Goal: Task Accomplishment & Management: Complete application form

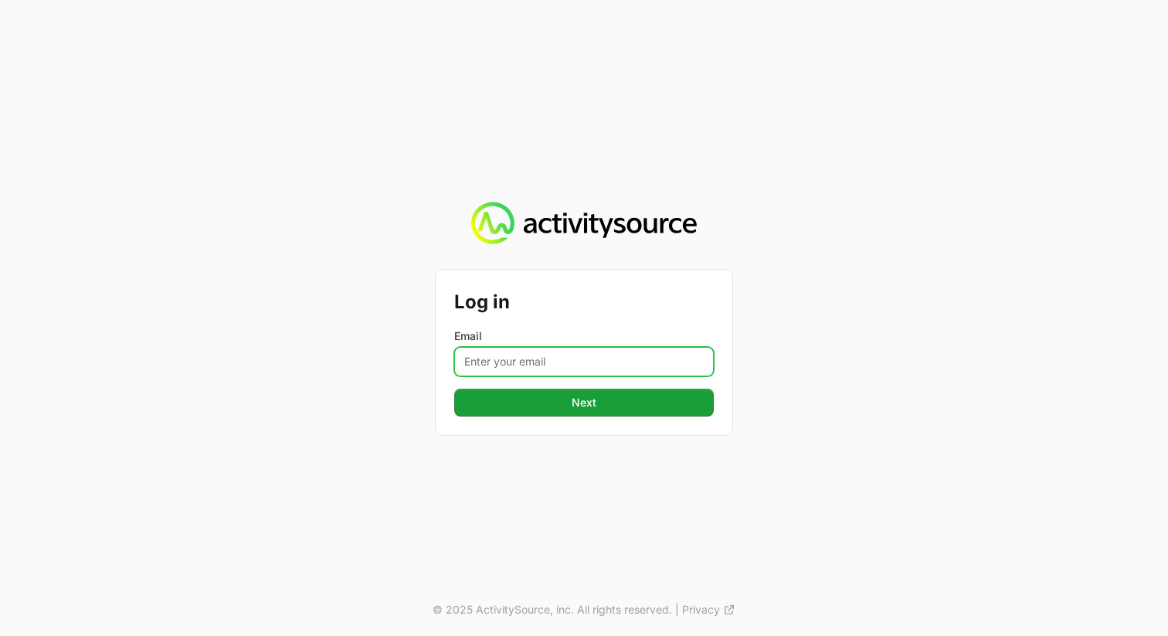
click at [540, 364] on input "Email" at bounding box center [583, 361] width 259 height 29
type input "[PERSON_NAME][EMAIL_ADDRESS][PERSON_NAME][DOMAIN_NAME]"
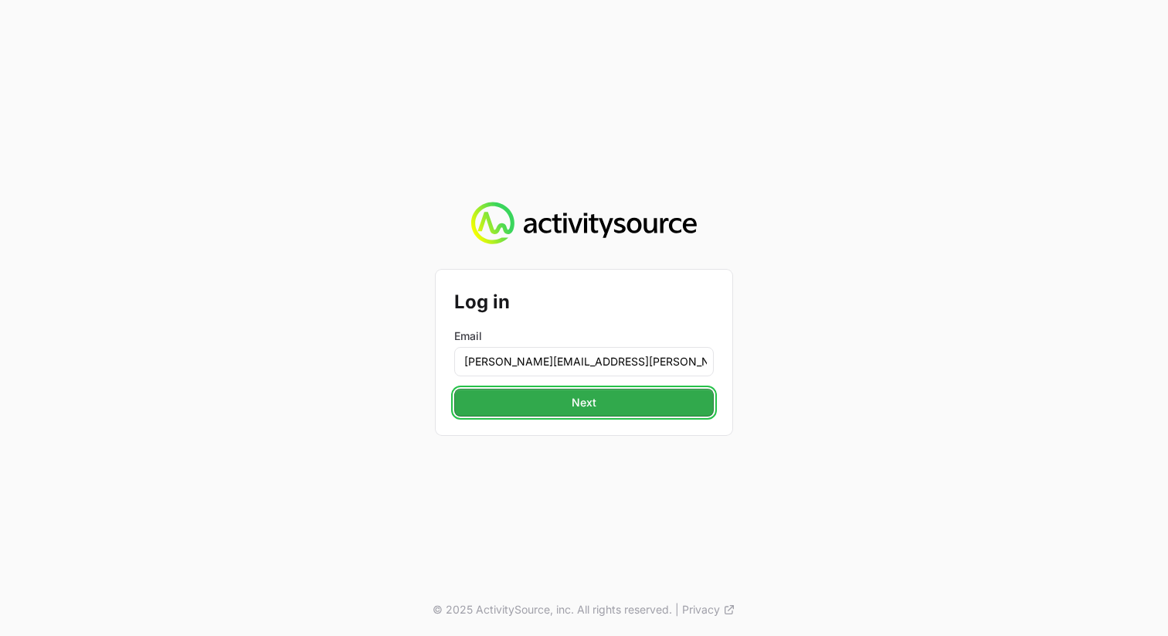
click at [596, 398] on span "Next" at bounding box center [583, 402] width 241 height 19
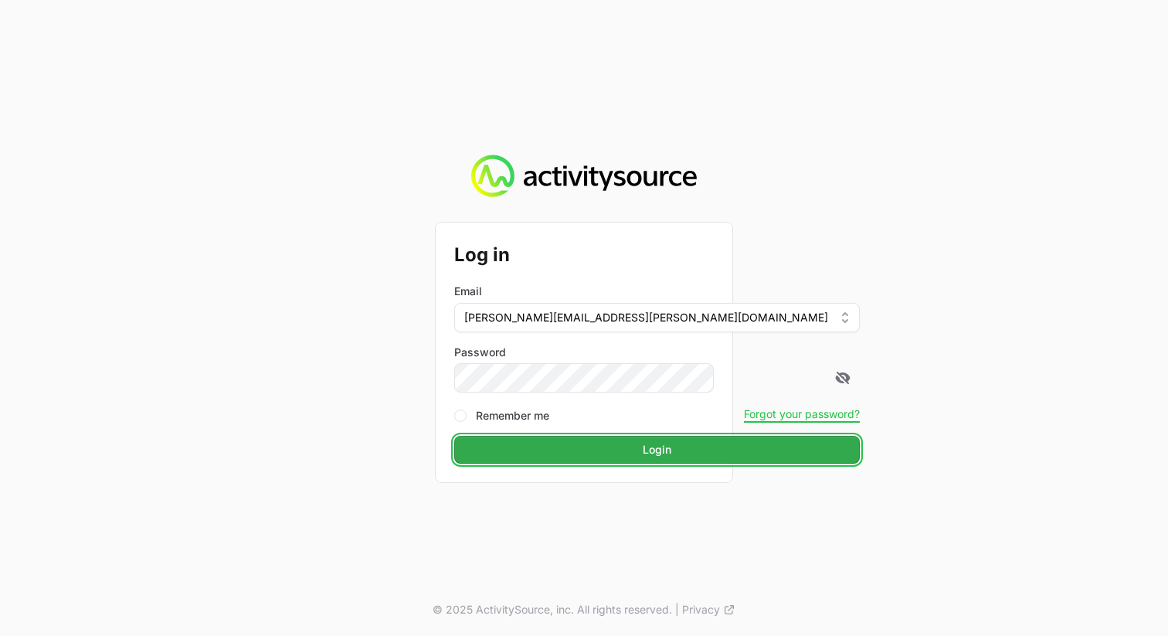
click at [588, 450] on span "Login" at bounding box center [656, 449] width 387 height 19
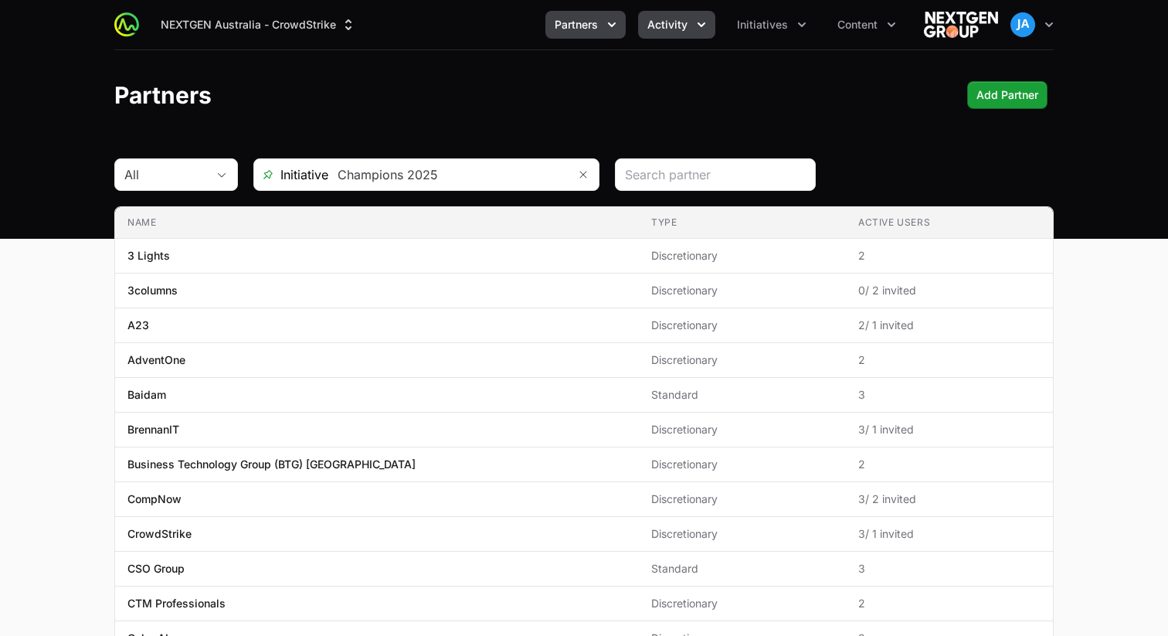
click at [689, 37] on button "Activity" at bounding box center [676, 25] width 77 height 28
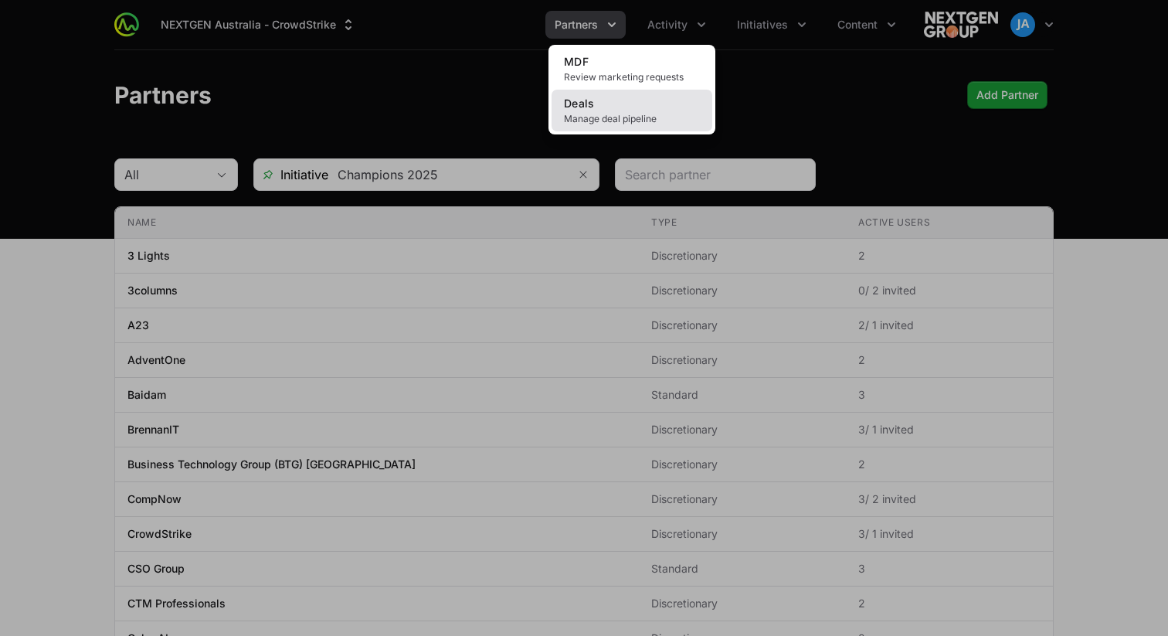
click at [638, 110] on link "Deals Manage deal pipeline" at bounding box center [631, 111] width 161 height 42
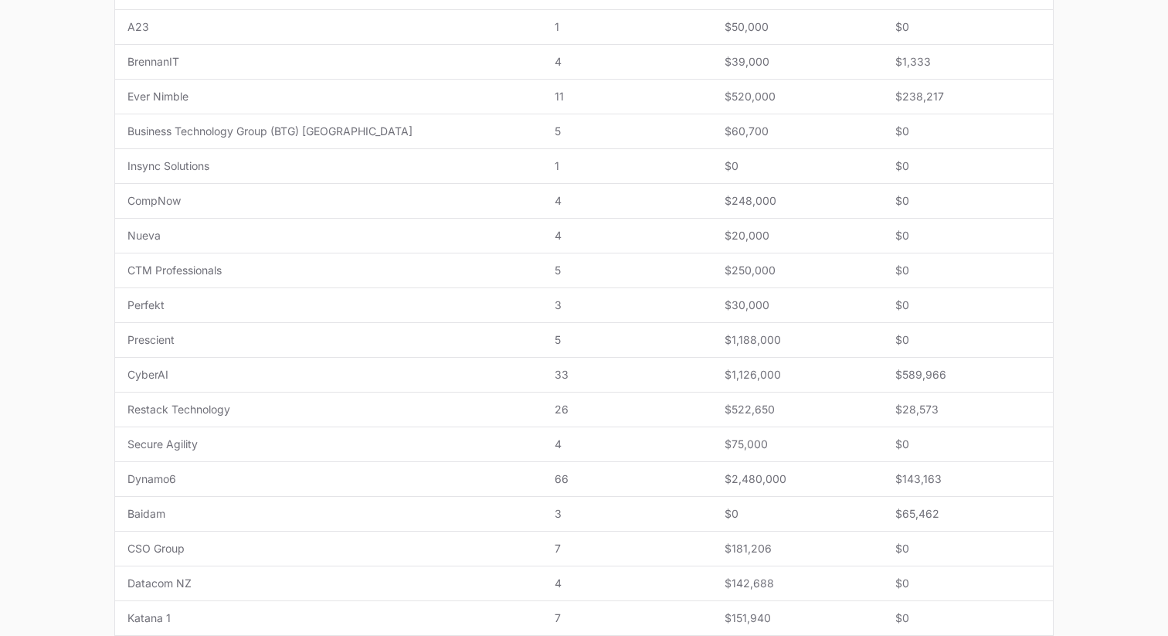
scroll to position [412, 0]
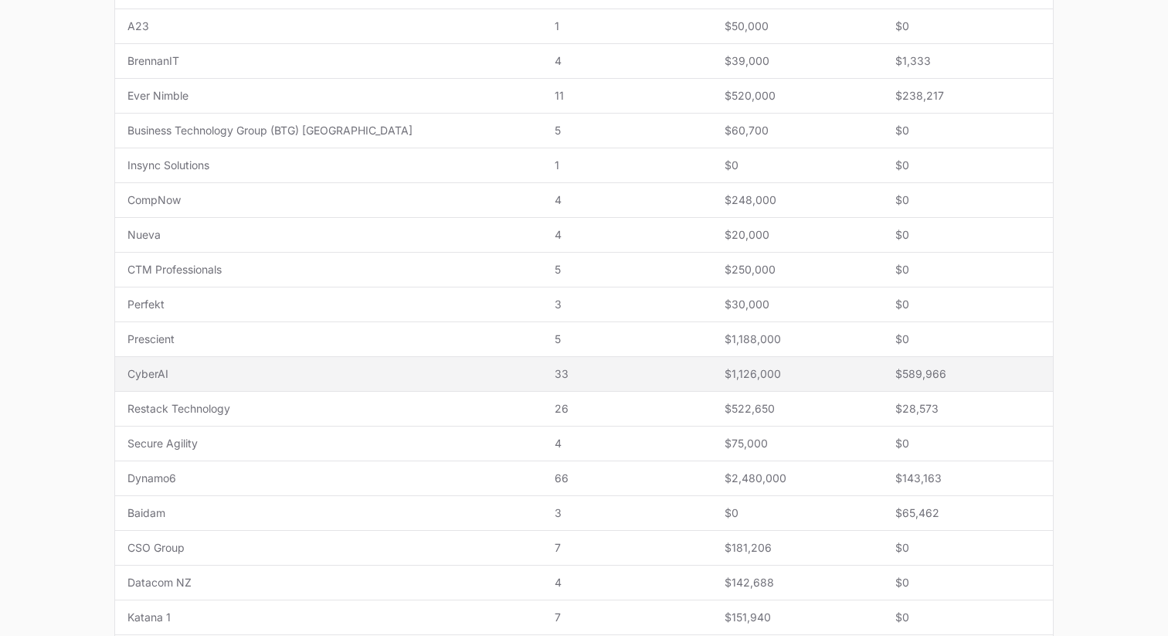
click at [222, 361] on td "Name CyberAI" at bounding box center [328, 374] width 427 height 35
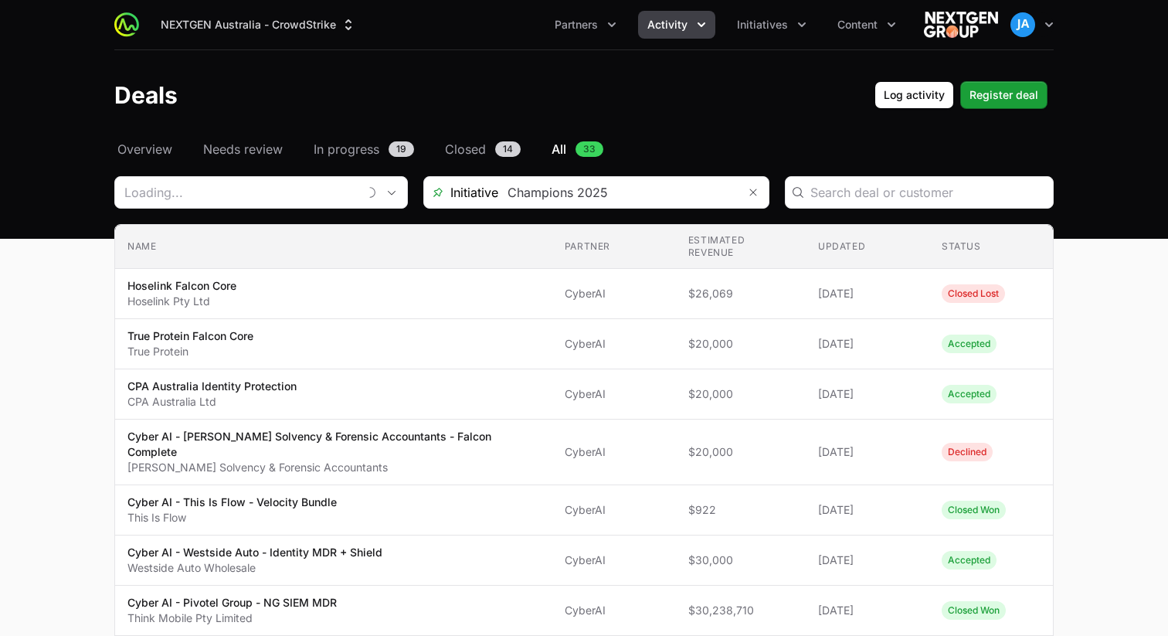
type input "CyberAI"
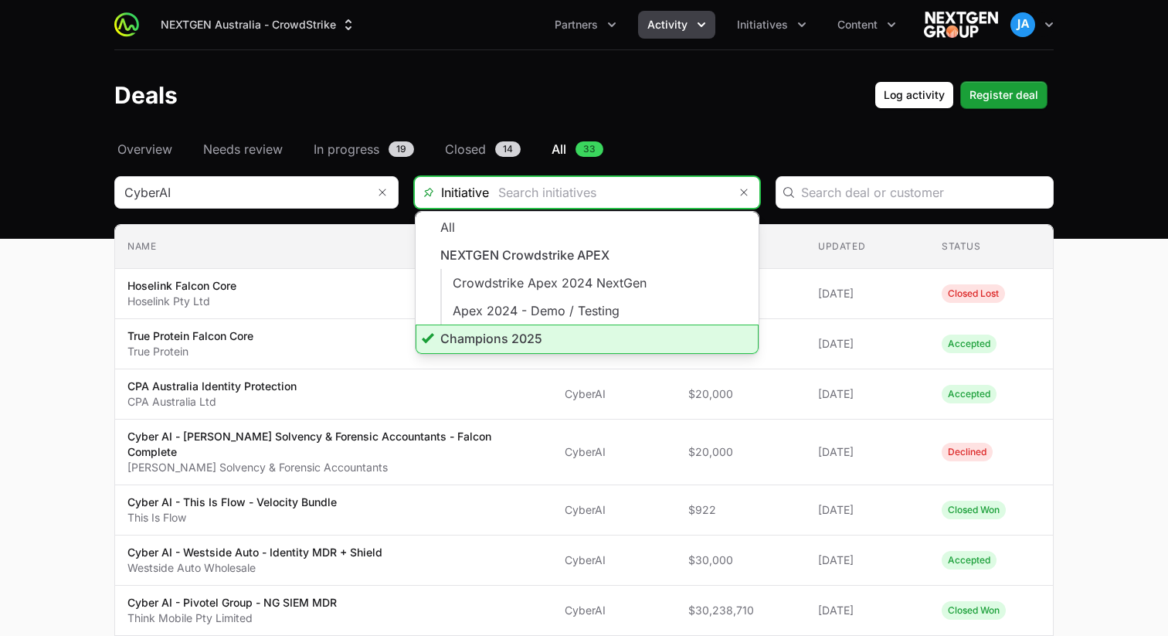
click at [635, 201] on input "Deals Filters" at bounding box center [608, 192] width 239 height 31
click at [544, 332] on li "Champions 2025" at bounding box center [586, 338] width 343 height 29
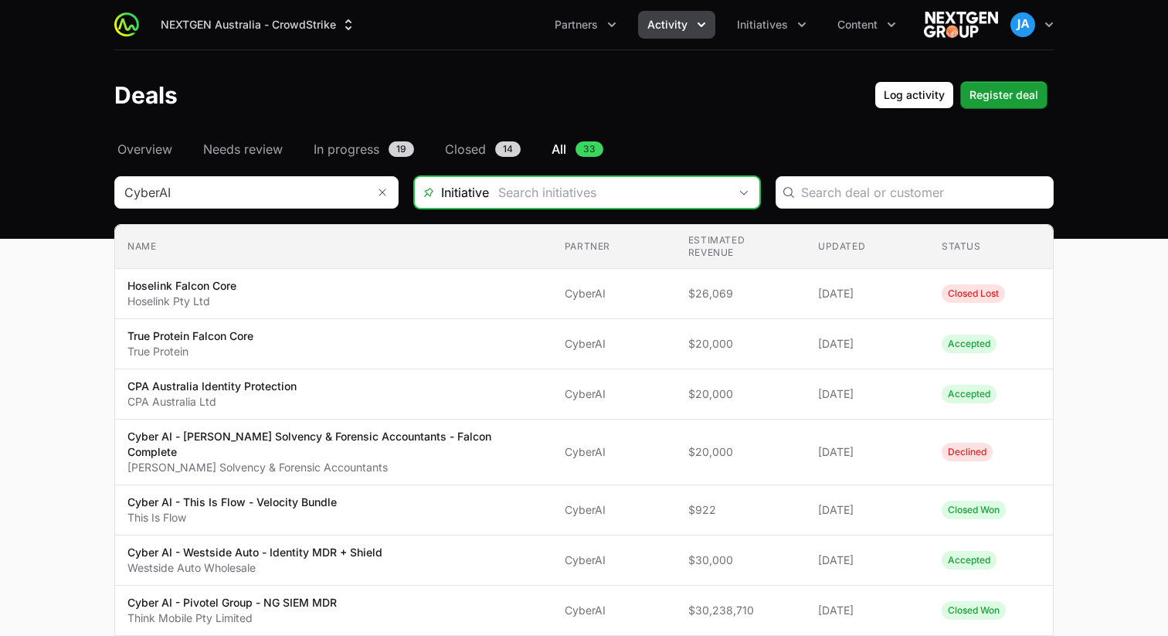
click at [749, 187] on div "Open" at bounding box center [743, 192] width 31 height 31
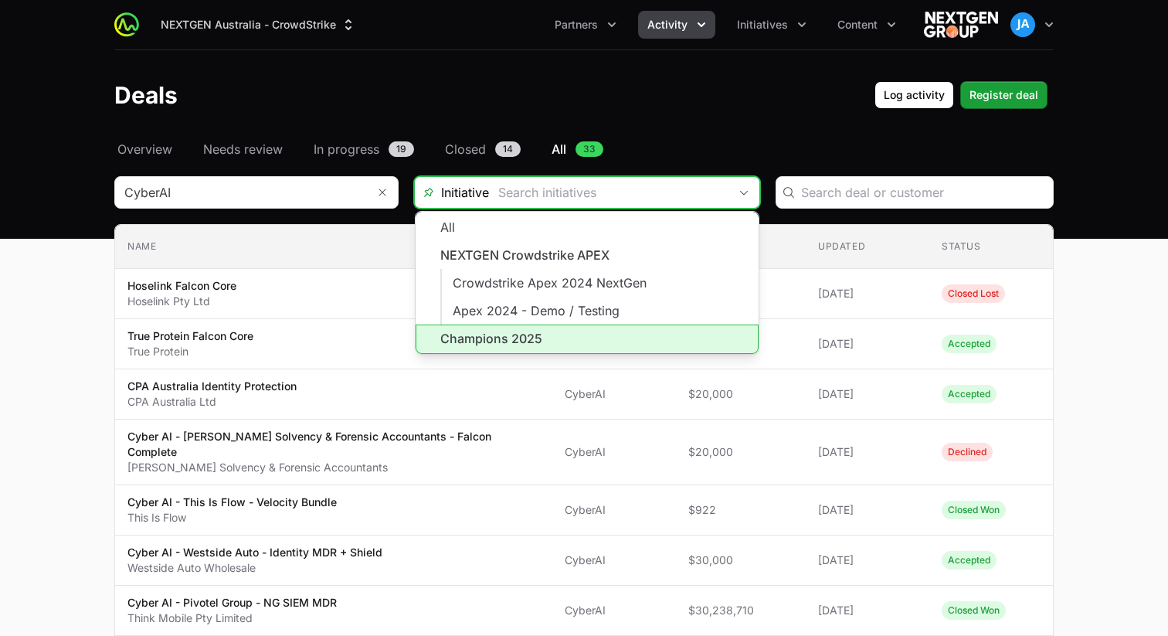
click at [643, 326] on li "Champions 2025" at bounding box center [586, 338] width 343 height 29
type input "Champions 2025"
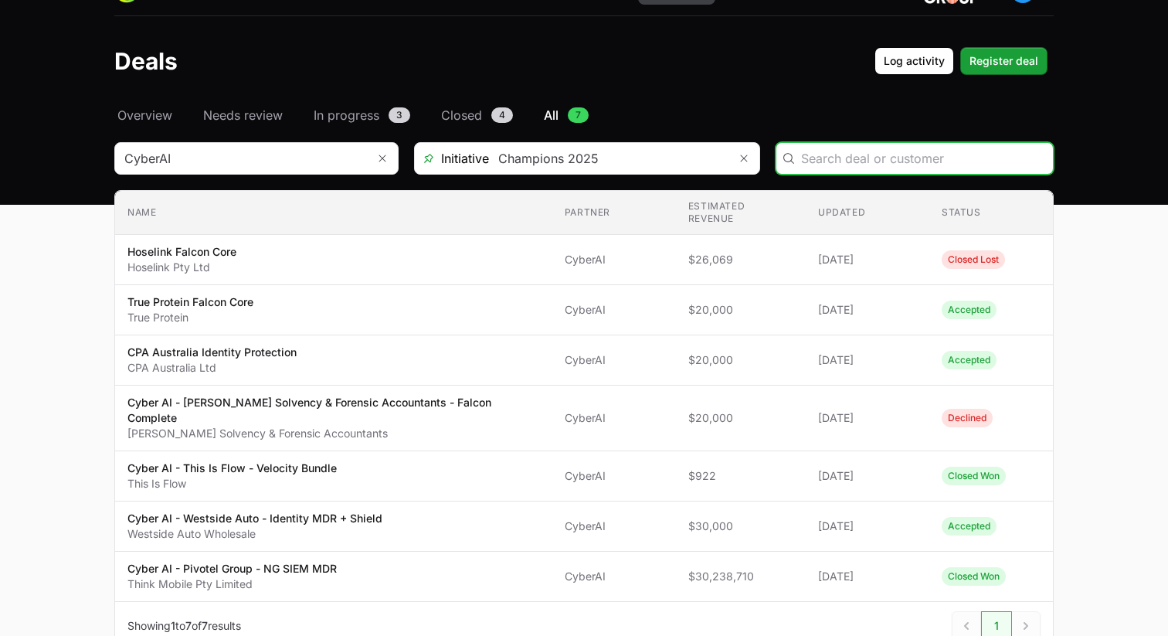
scroll to position [33, 0]
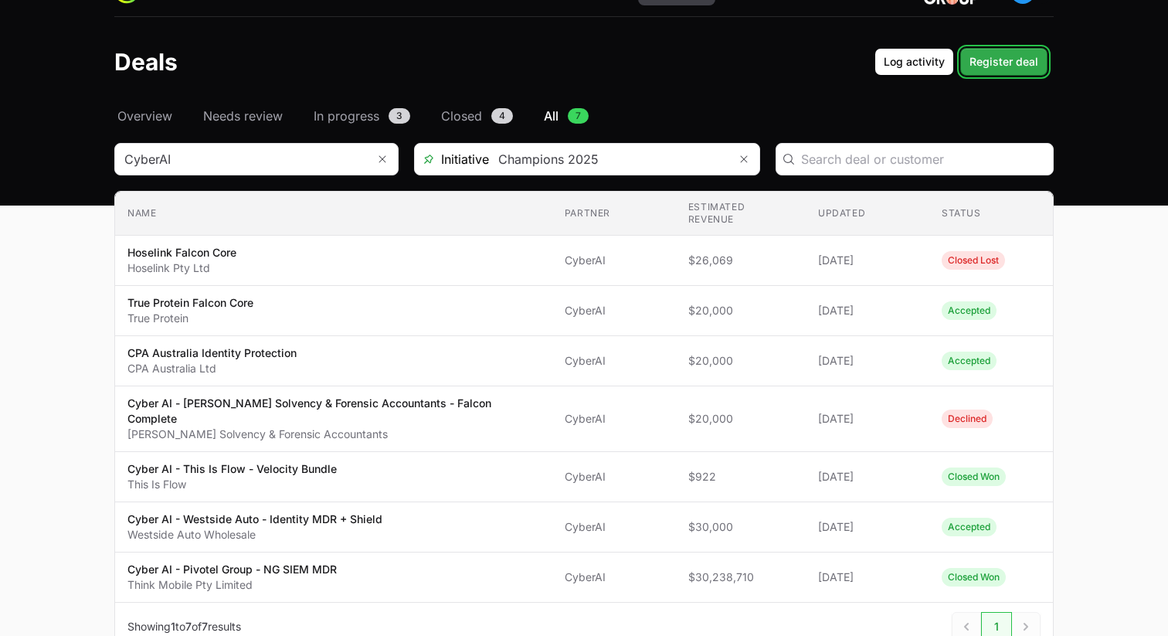
click at [1000, 66] on span "Register deal" at bounding box center [1003, 62] width 69 height 19
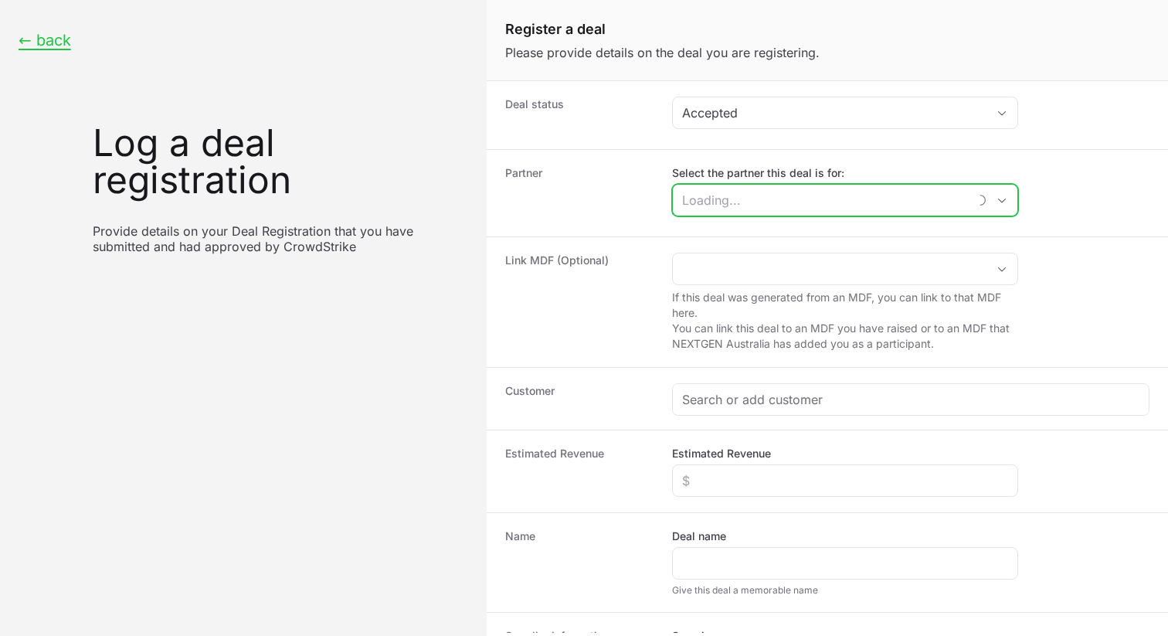
click at [757, 194] on input "Select the partner this deal is for:" at bounding box center [820, 200] width 295 height 31
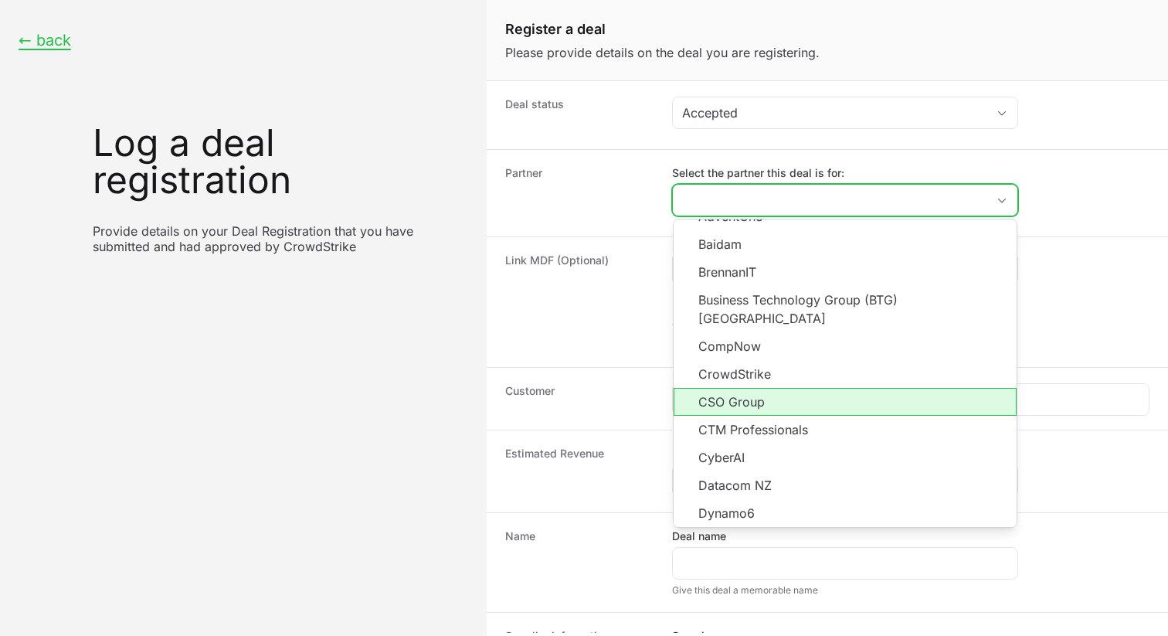
scroll to position [118, 0]
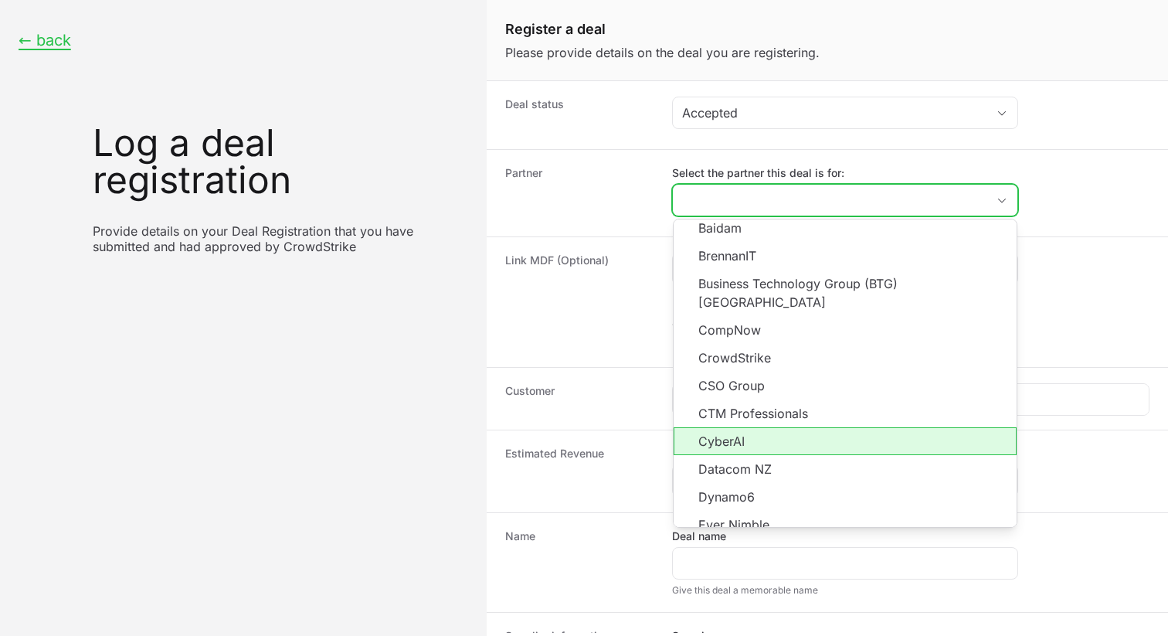
click at [758, 427] on li "CyberAI" at bounding box center [844, 441] width 343 height 28
type input "CyberAI"
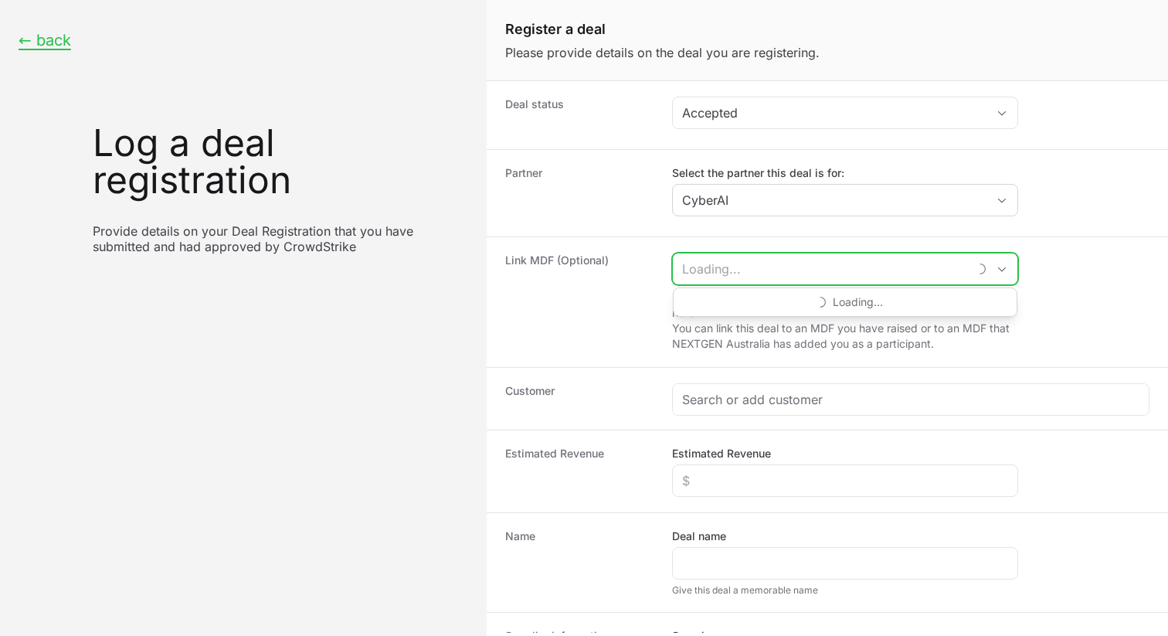
click at [748, 273] on input "Create activity form" at bounding box center [820, 268] width 295 height 31
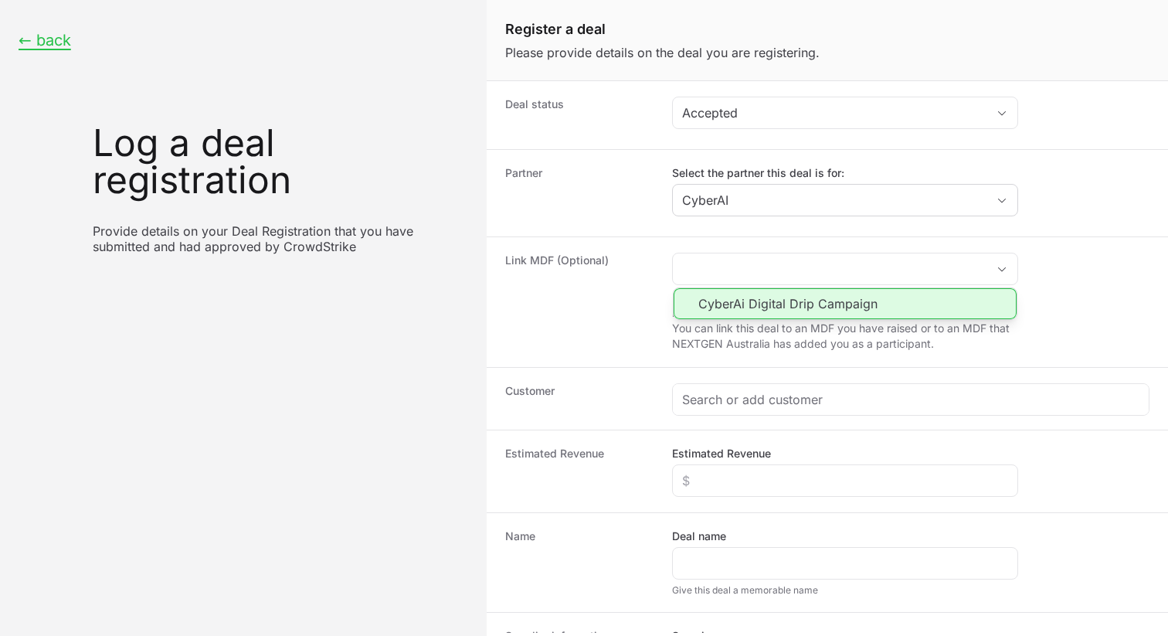
click at [560, 310] on dt "Link MDF (Optional)" at bounding box center [579, 302] width 148 height 99
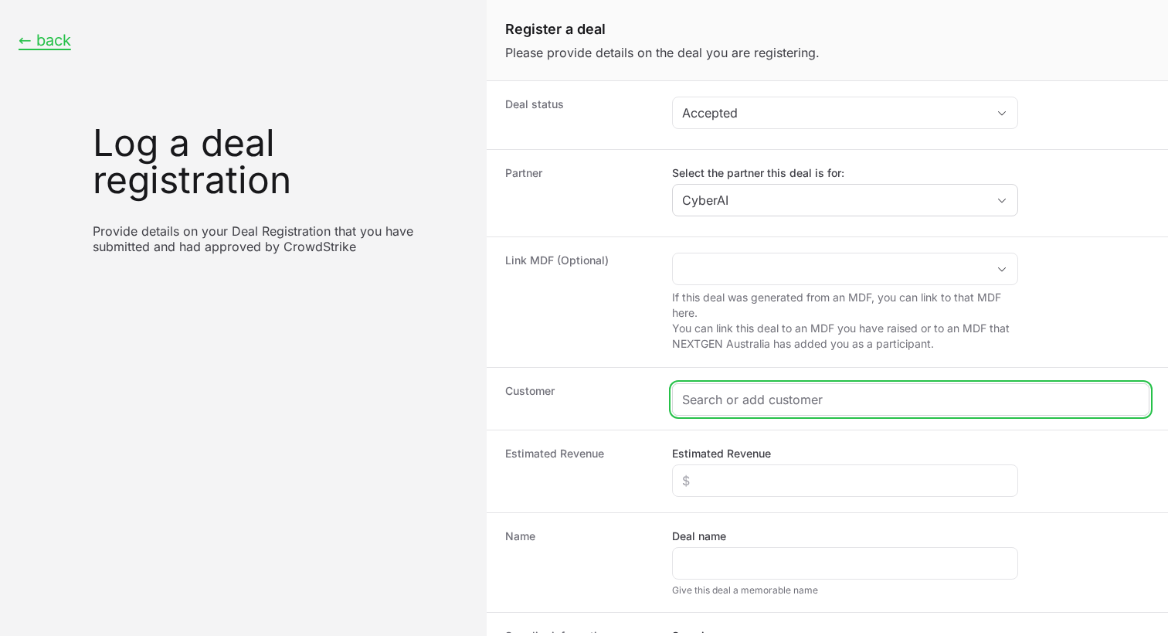
click at [751, 395] on input "Create activity form" at bounding box center [910, 399] width 457 height 19
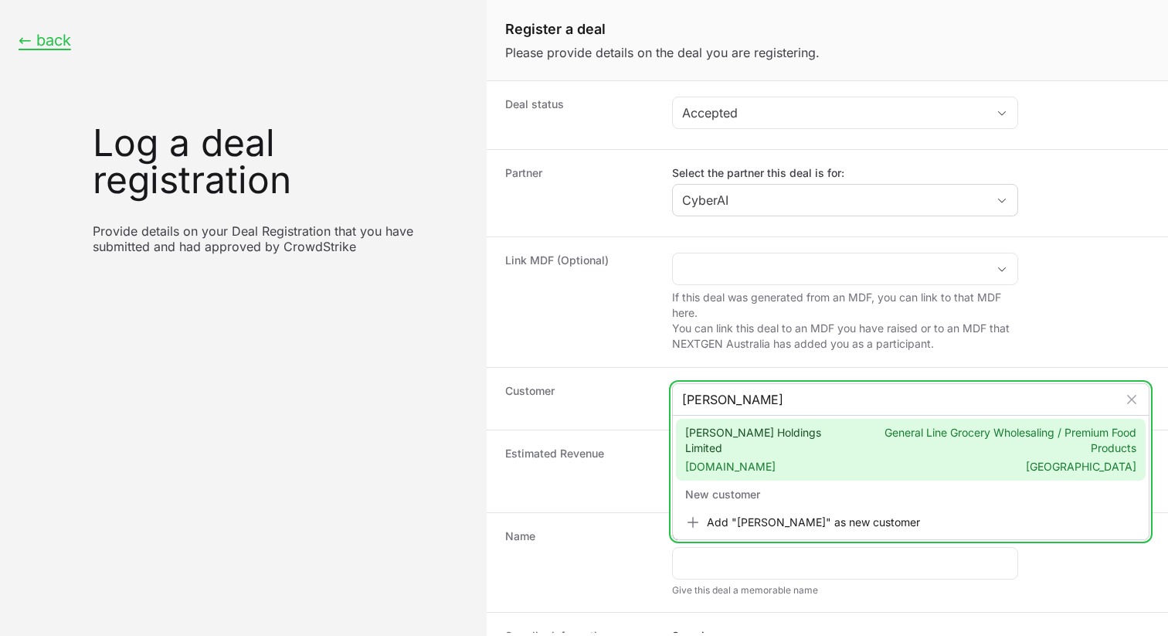
type input "[PERSON_NAME]"
click at [776, 456] on span "[PERSON_NAME] Holdings Limited [DOMAIN_NAME]" at bounding box center [766, 449] width 162 height 49
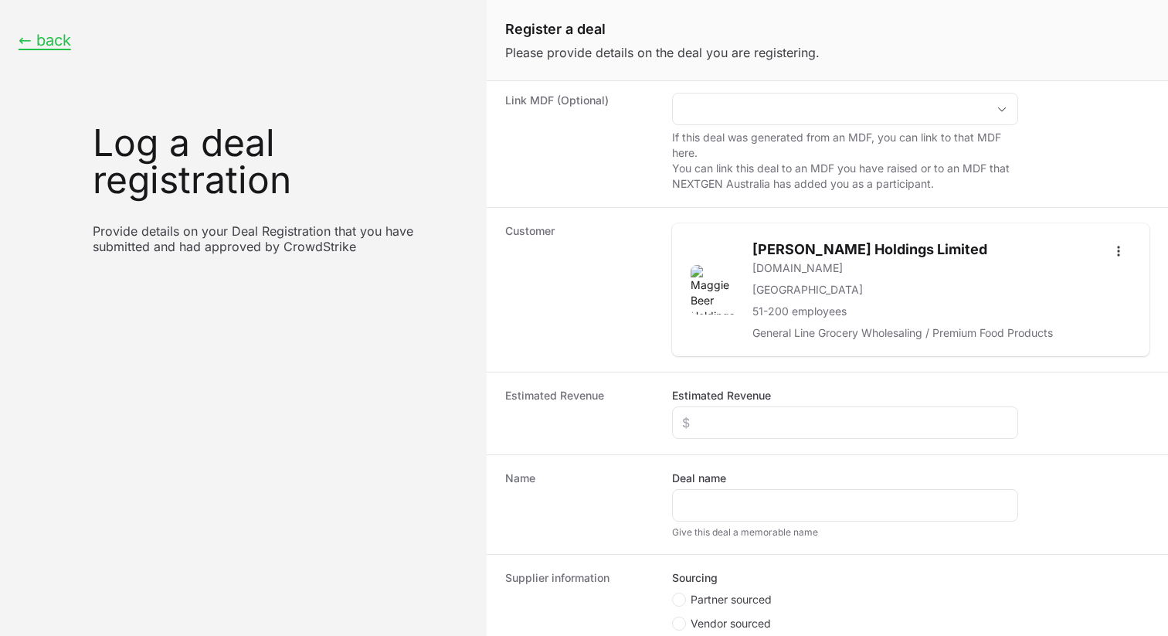
scroll to position [165, 0]
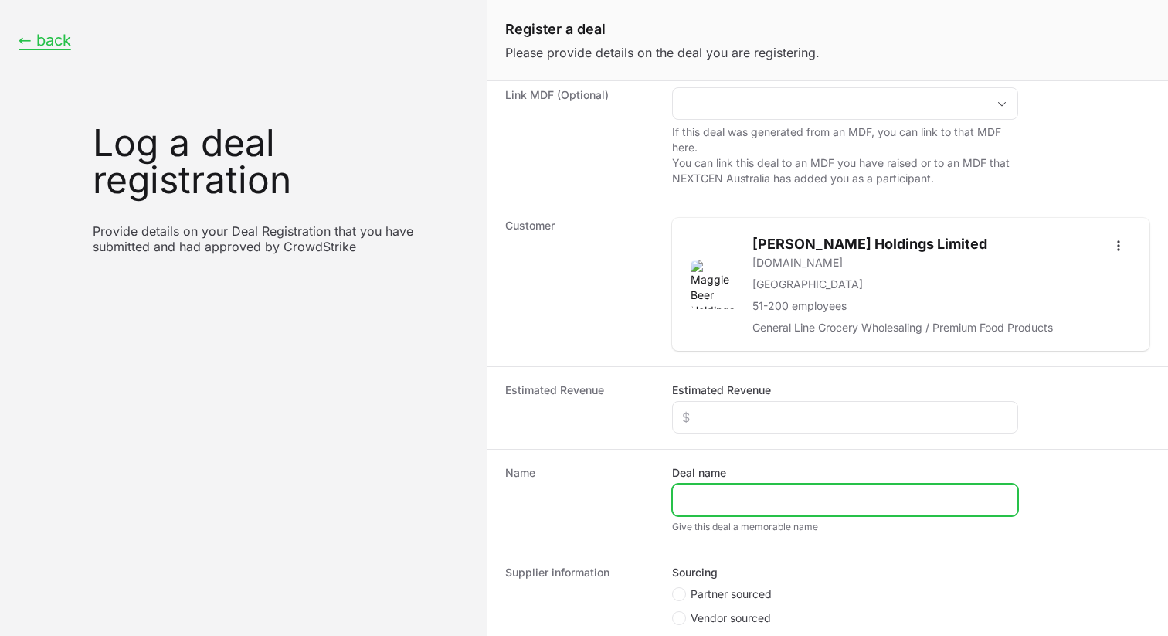
click at [733, 497] on input "Deal name" at bounding box center [845, 499] width 326 height 19
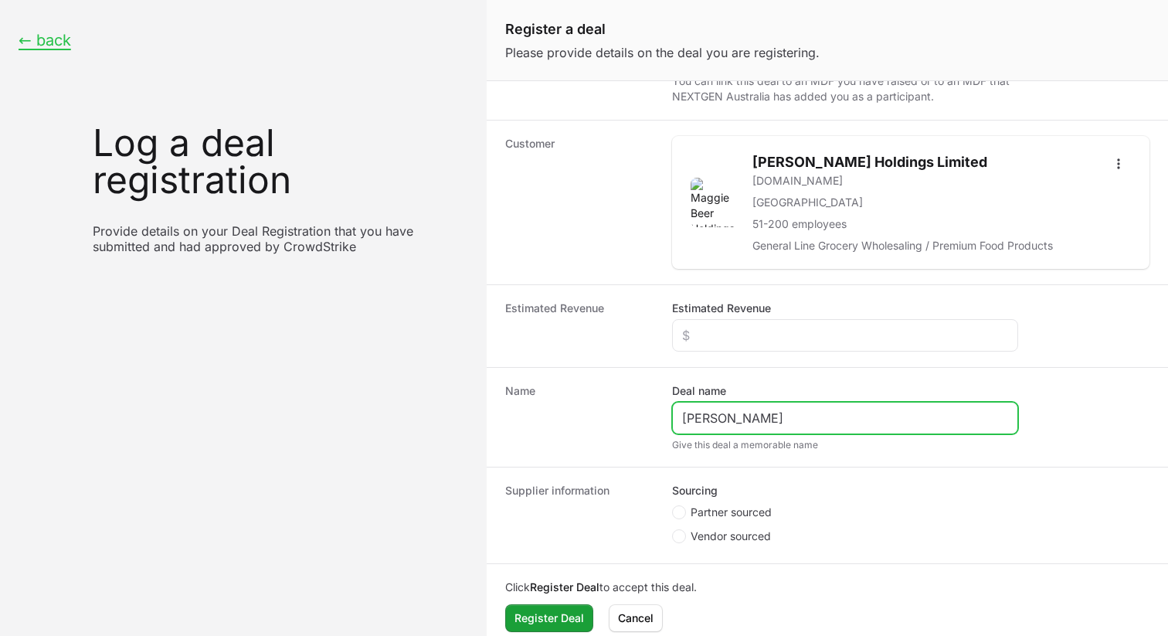
scroll to position [252, 0]
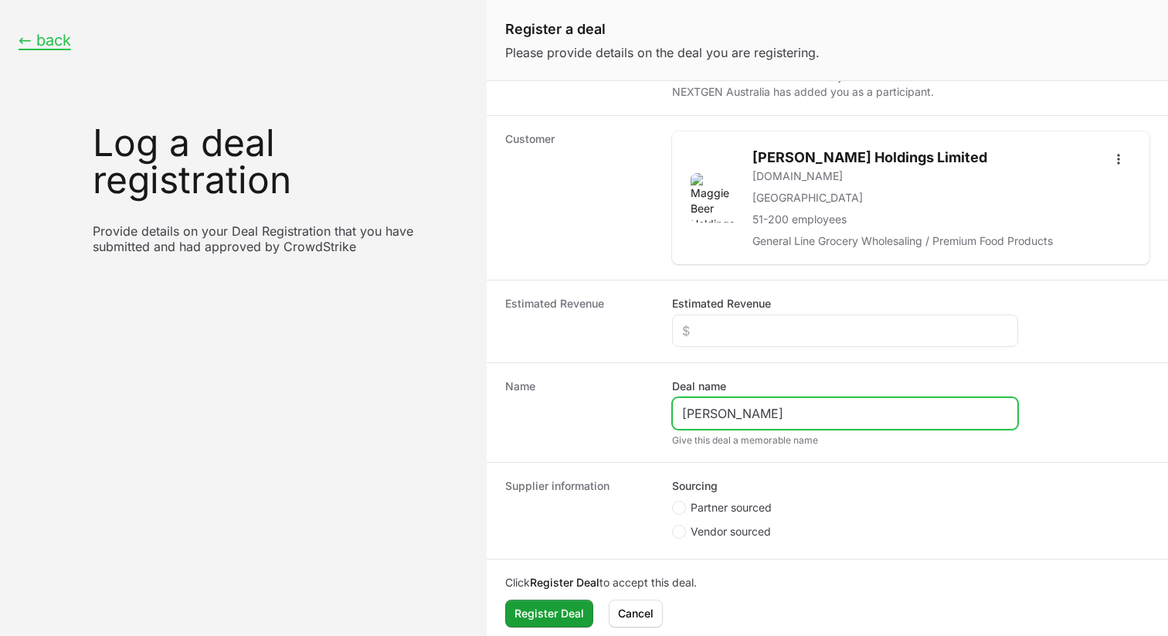
type input "[PERSON_NAME]"
click at [692, 506] on span "Partner sourced" at bounding box center [730, 507] width 81 height 15
radio input "true"
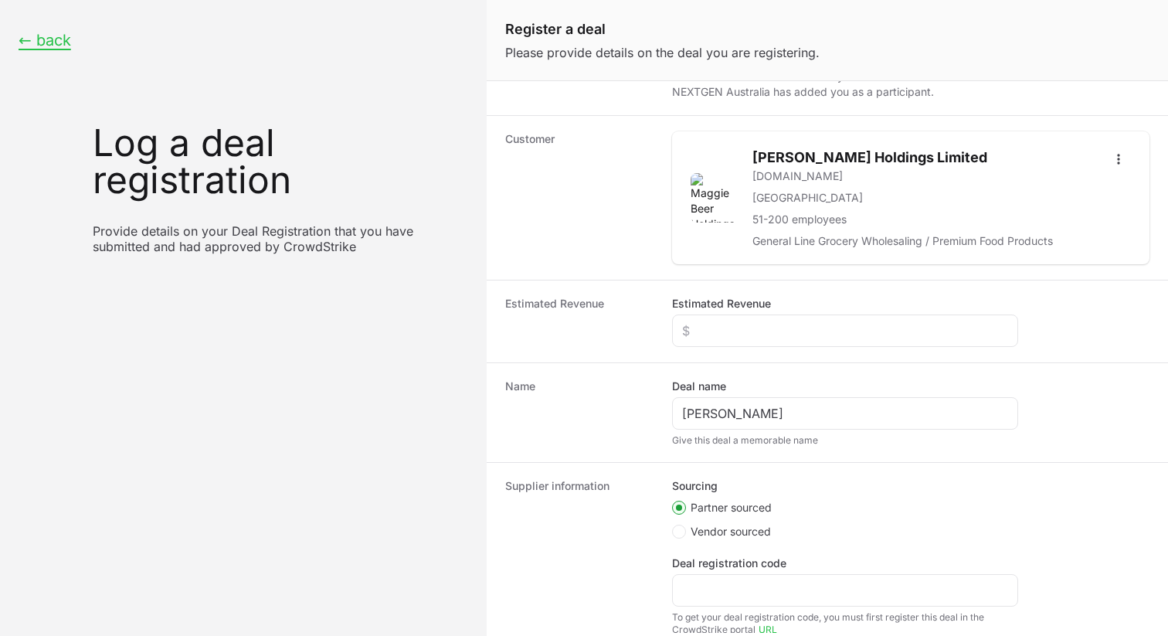
scroll to position [142, 0]
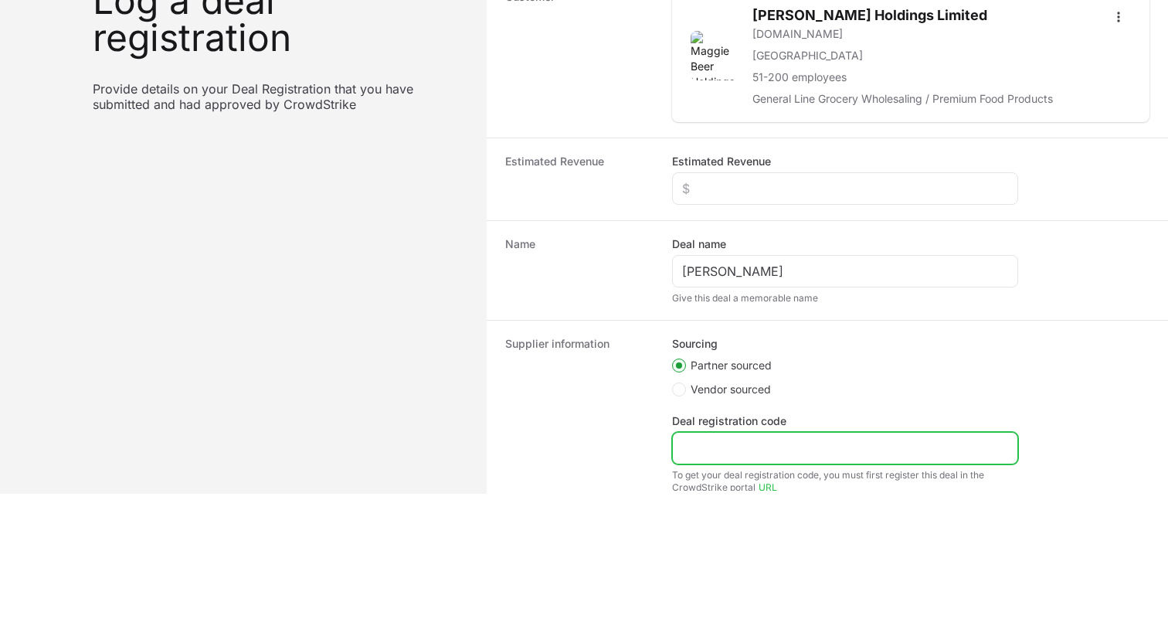
click at [707, 453] on input "Deal registration code" at bounding box center [845, 448] width 326 height 19
paste input "DR-304045e4"
type input "DR-304045e4"
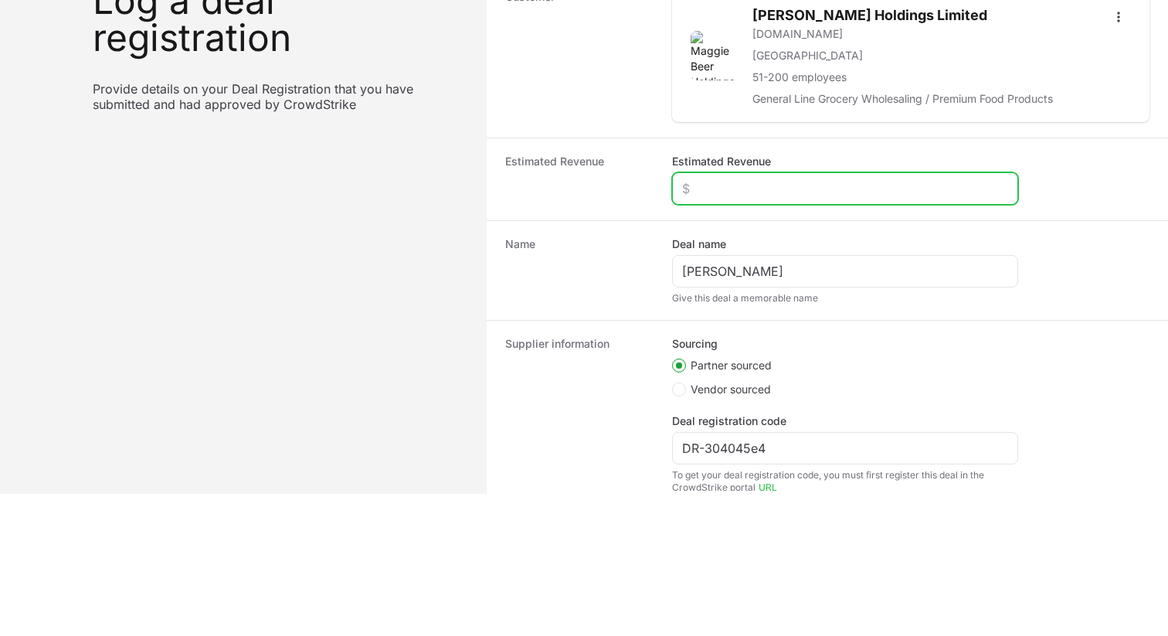
click at [734, 179] on input "Estimated Revenue" at bounding box center [845, 188] width 326 height 19
click at [739, 188] on input "Estimated Revenue" at bounding box center [845, 188] width 326 height 19
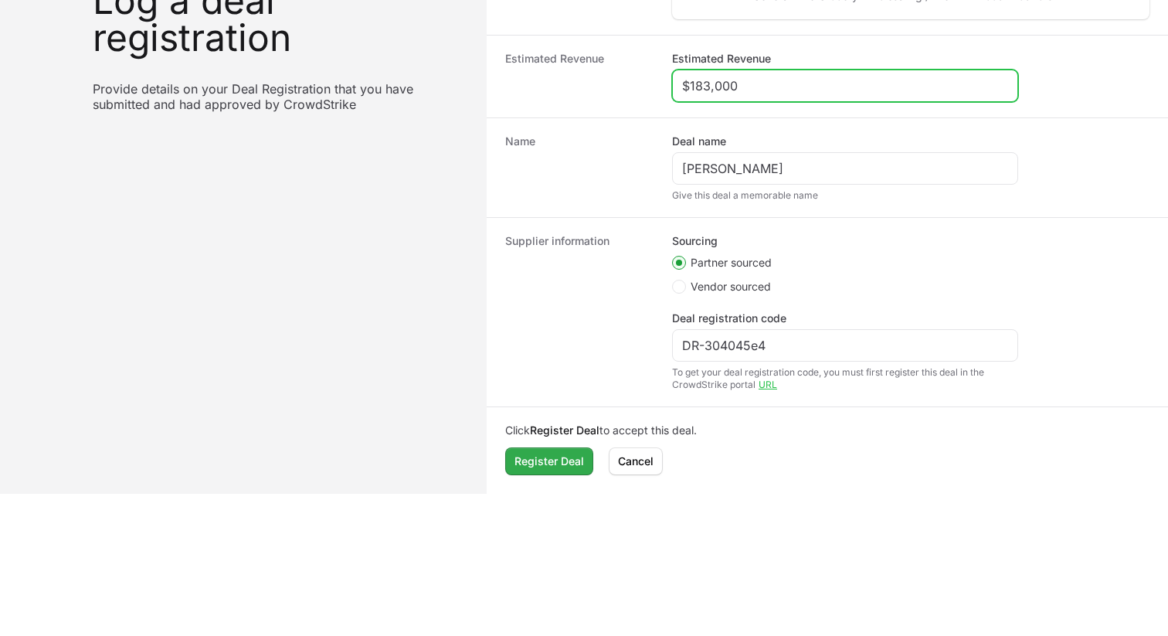
type input "$183,000"
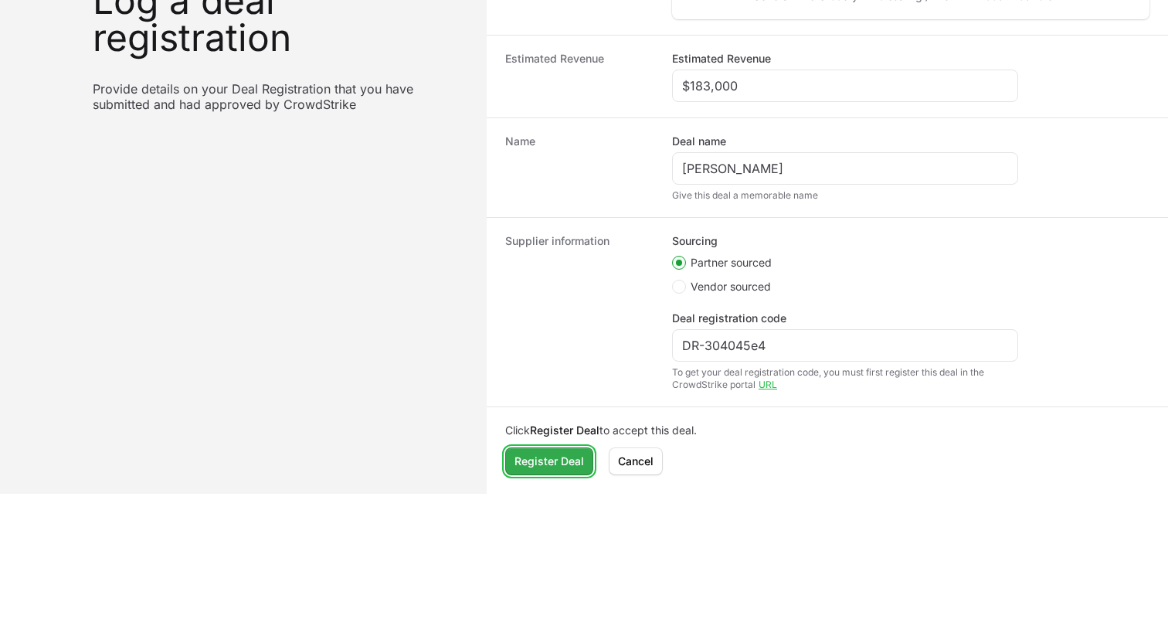
click at [564, 470] on button "Register Deal Register Deal" at bounding box center [549, 461] width 88 height 28
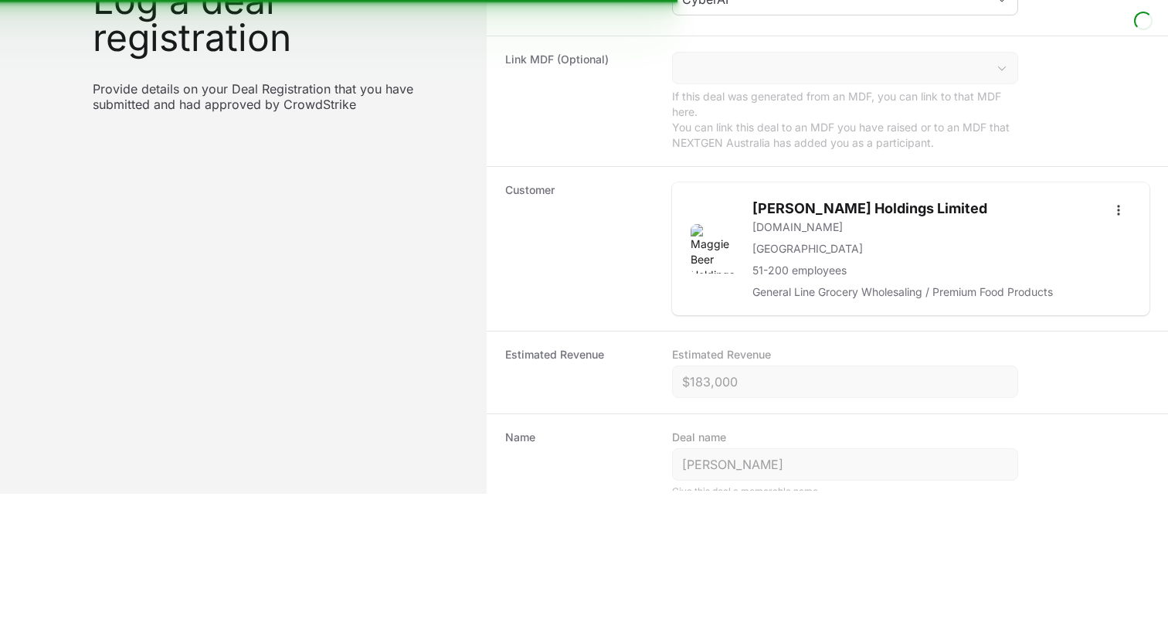
scroll to position [0, 0]
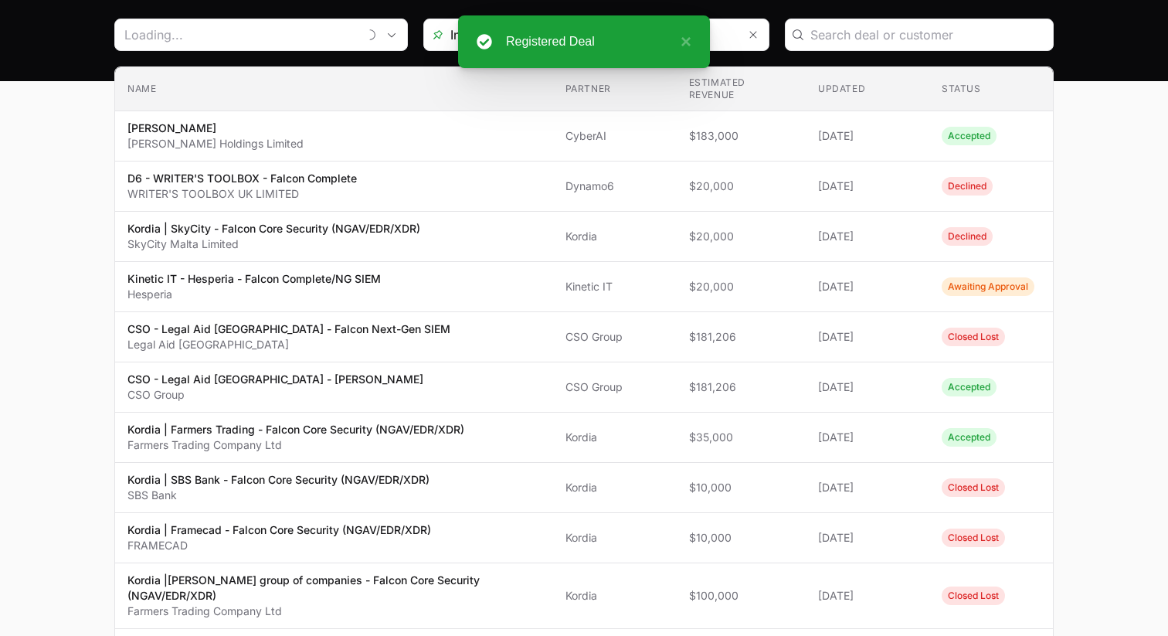
scroll to position [158, 0]
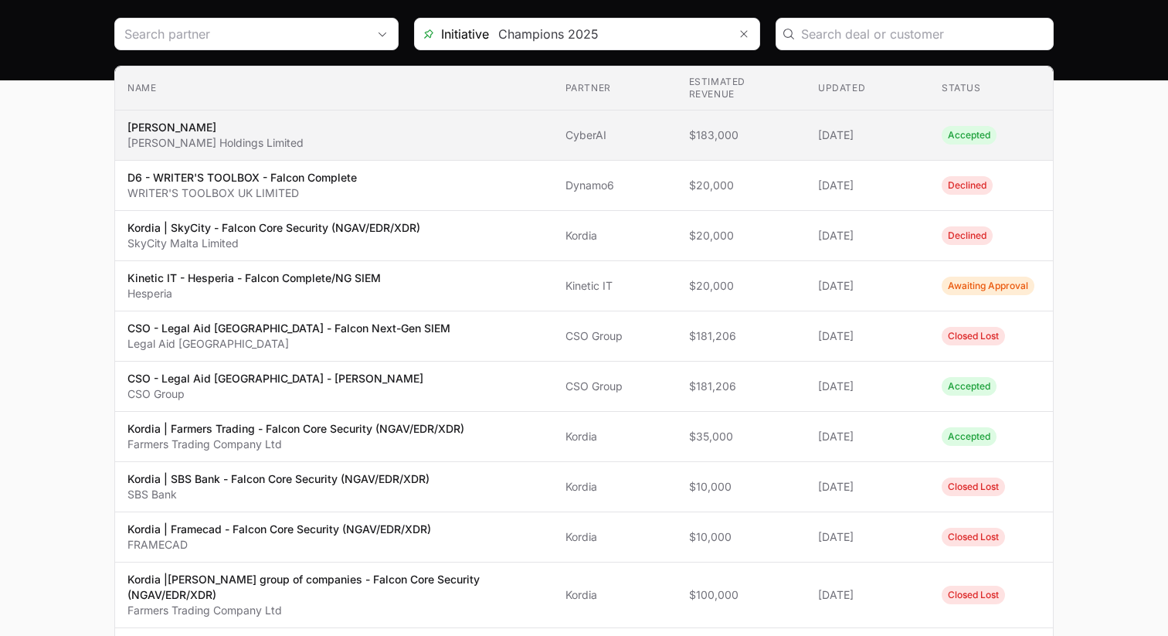
click at [1028, 136] on span "Accepted" at bounding box center [990, 135] width 99 height 19
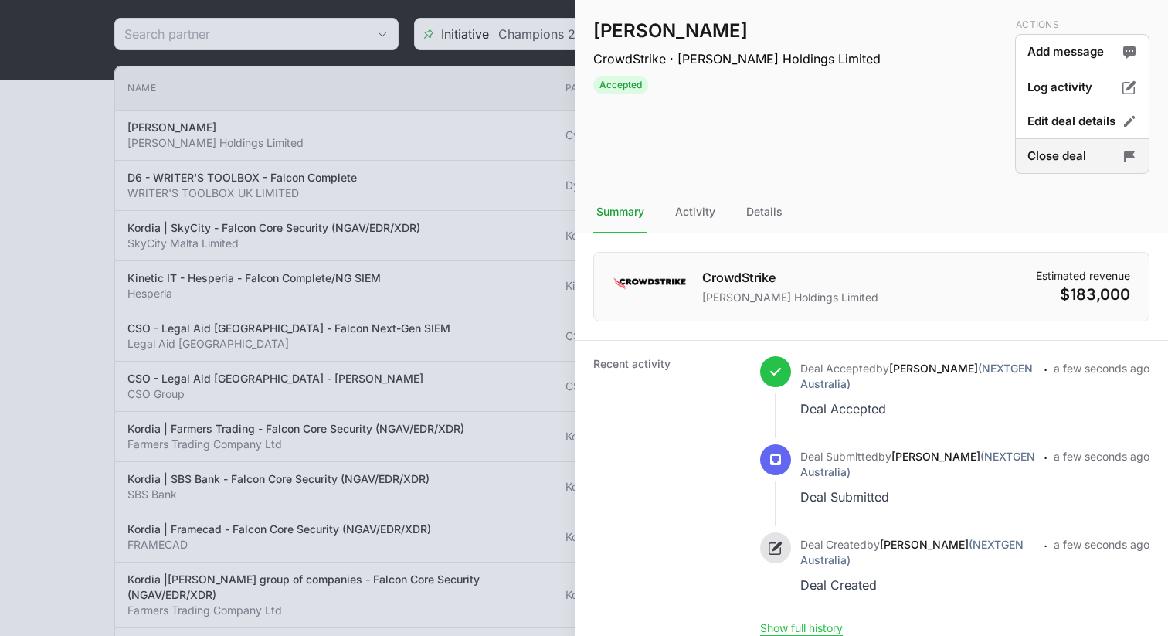
click at [1074, 154] on button "Close deal" at bounding box center [1082, 156] width 134 height 36
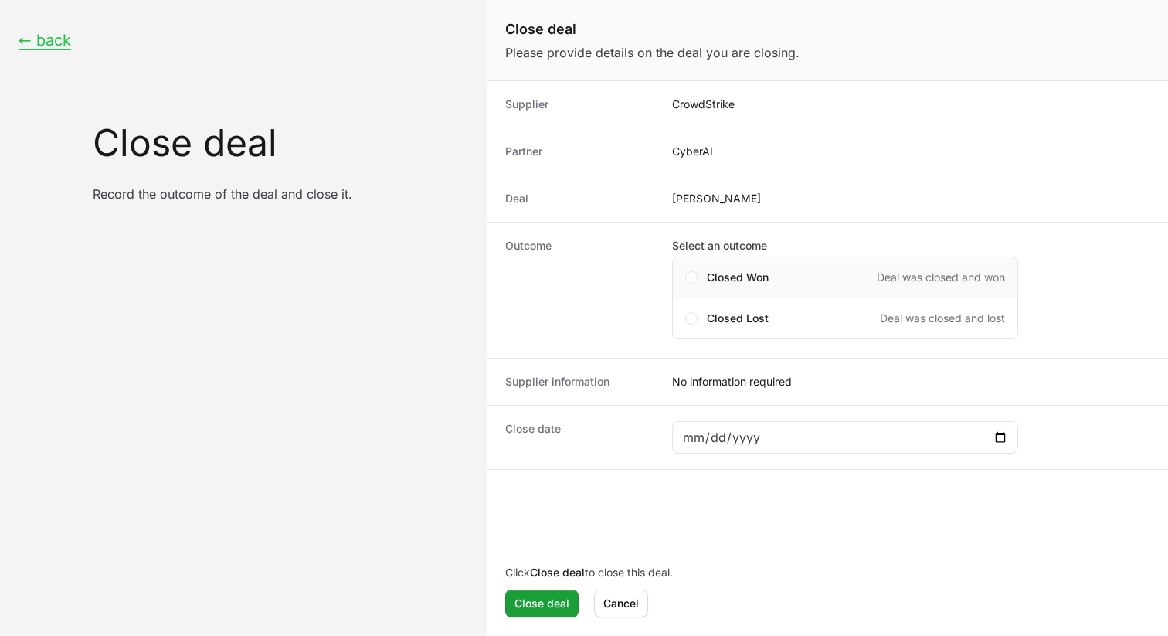
click at [682, 275] on div "Closed Won Deal was closed and won" at bounding box center [845, 277] width 346 height 42
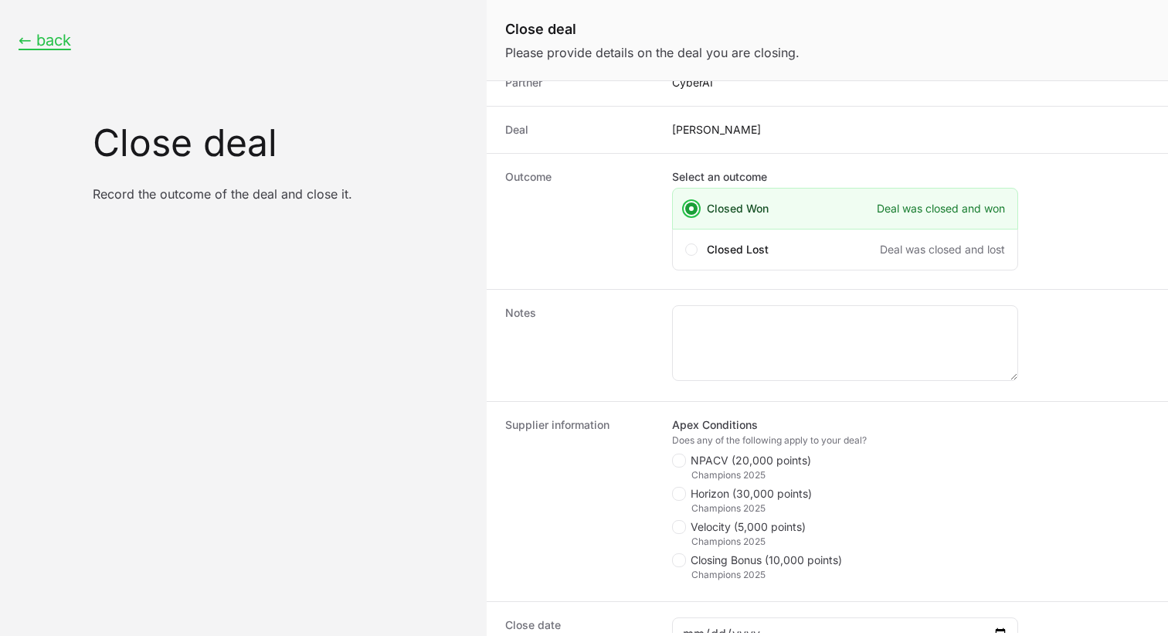
scroll to position [76, 0]
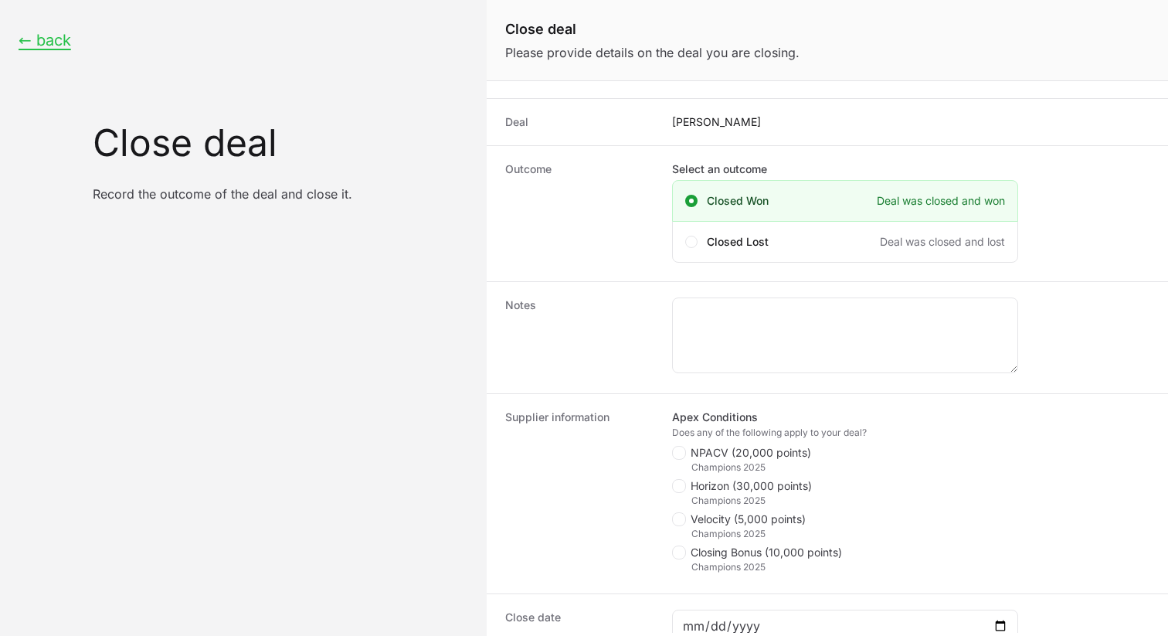
click at [687, 459] on label "NPACV (20,000 points)" at bounding box center [741, 452] width 139 height 15
click at [673, 522] on input "NPACV (20,000 points)" at bounding box center [673, 523] width 2 height 2
checkbox input "true"
click at [686, 492] on span "Close deal form" at bounding box center [681, 486] width 19 height 14
click at [673, 555] on input "Horizon (30,000 points)" at bounding box center [673, 556] width 2 height 2
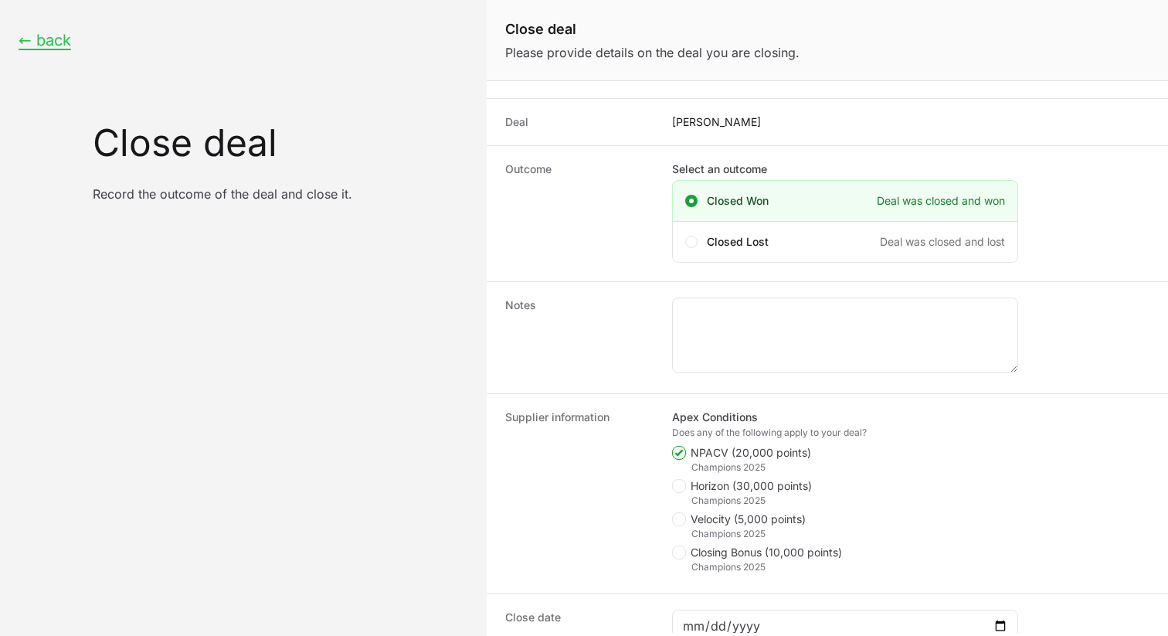
checkbox input "true"
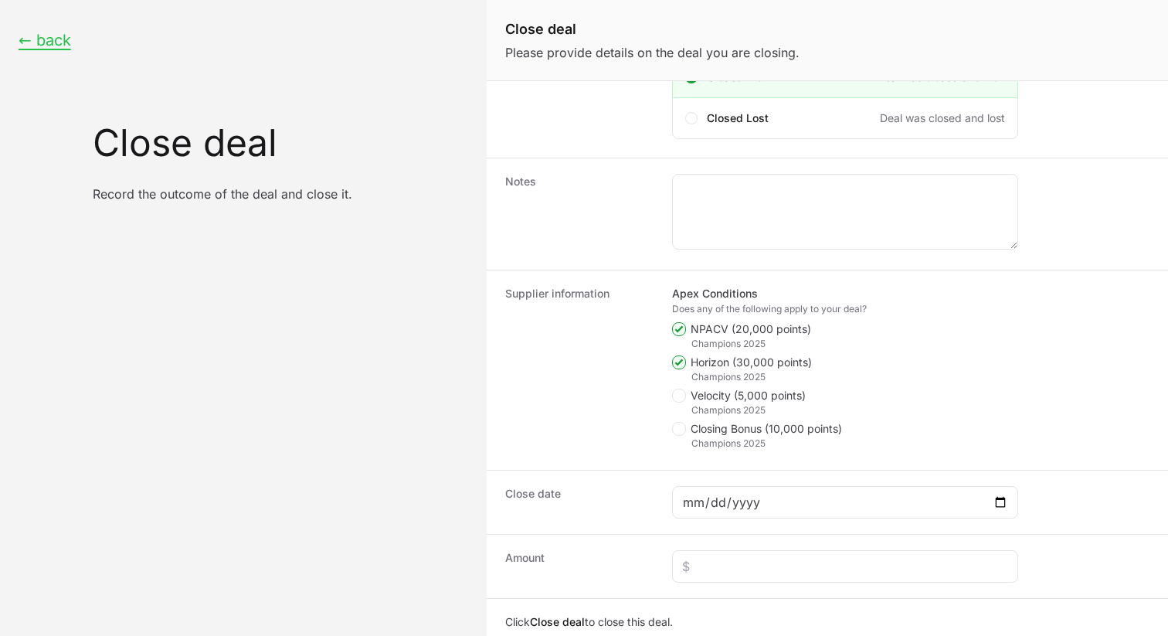
scroll to position [215, 0]
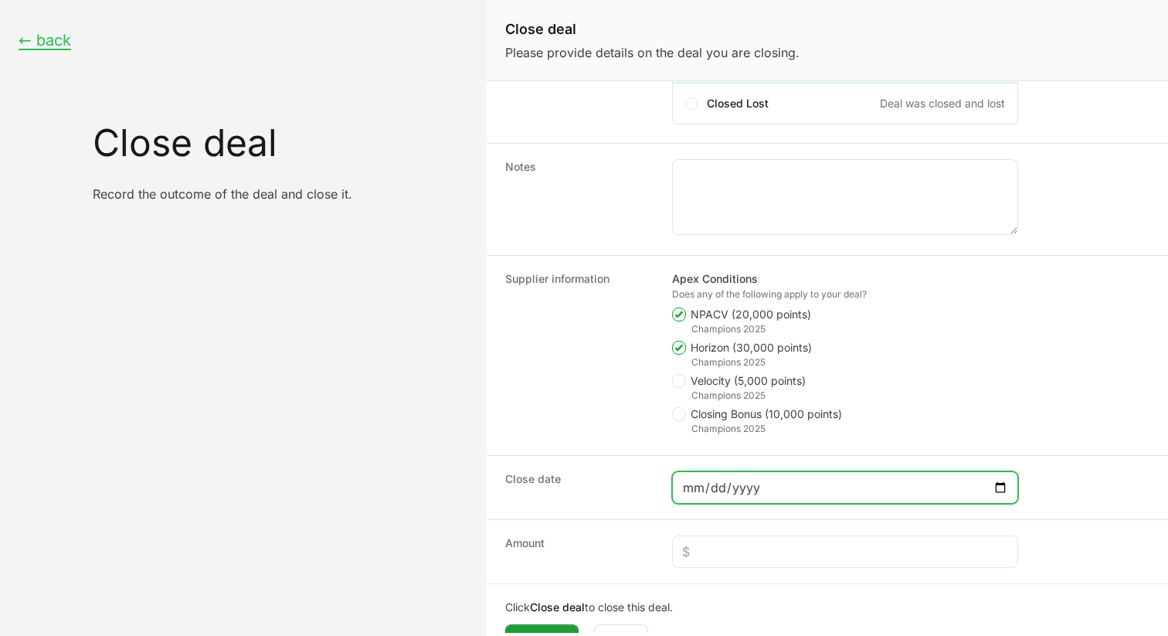
click at [731, 491] on input "Close deal form" at bounding box center [845, 487] width 326 height 19
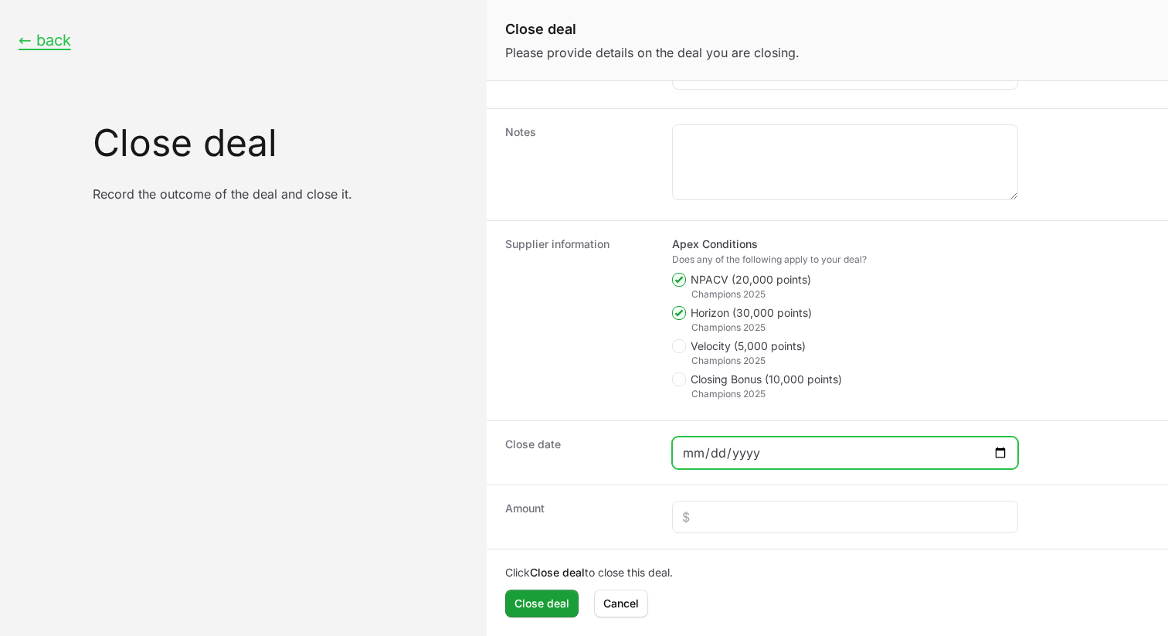
scroll to position [249, 0]
click at [731, 532] on div "Close deal form" at bounding box center [845, 516] width 346 height 32
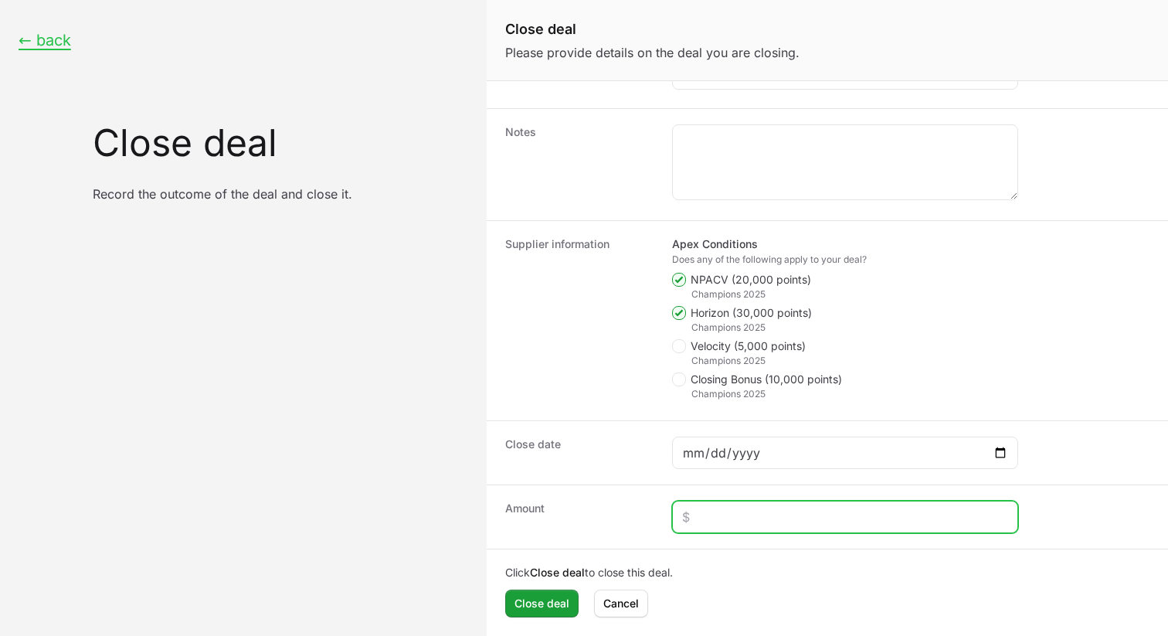
click at [731, 517] on input "Close deal form" at bounding box center [845, 516] width 326 height 19
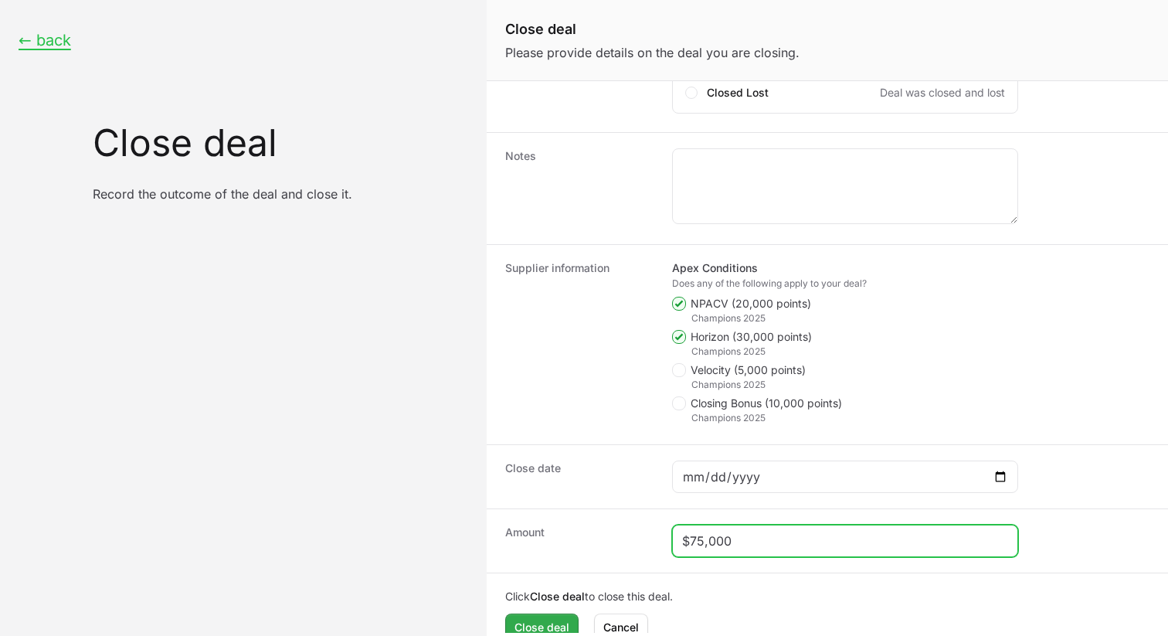
scroll to position [230, 0]
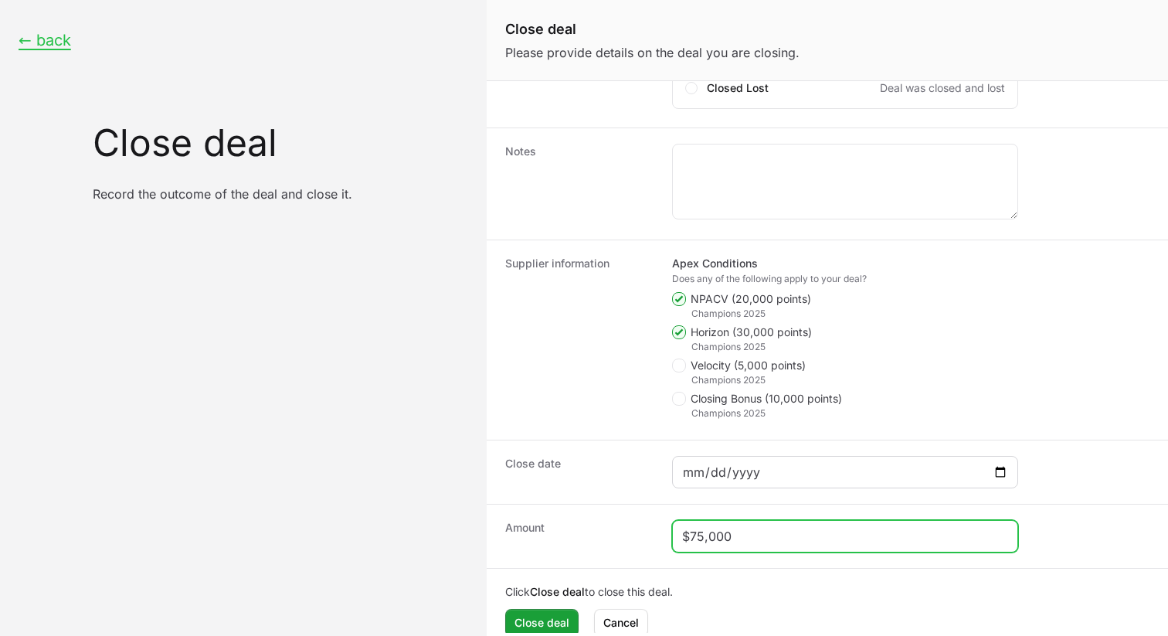
type input "$75,000"
click at [788, 483] on div "Close deal form" at bounding box center [845, 472] width 346 height 32
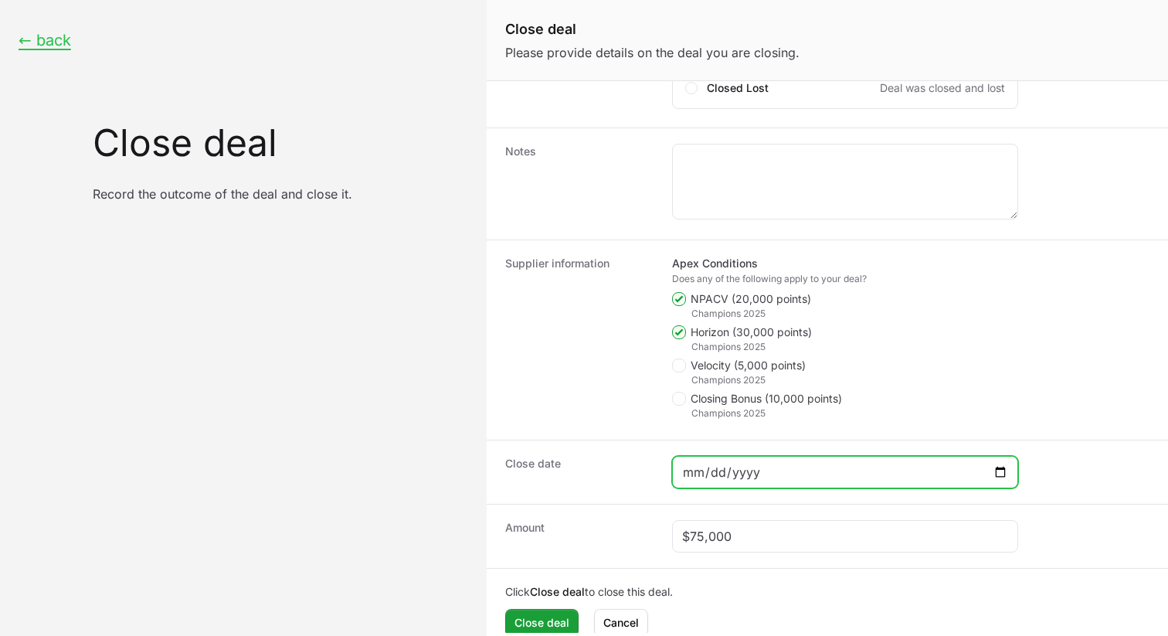
click at [788, 475] on input "Close deal form" at bounding box center [845, 472] width 326 height 19
click at [1000, 469] on input "Close deal form" at bounding box center [845, 472] width 326 height 19
type input "[DATE]"
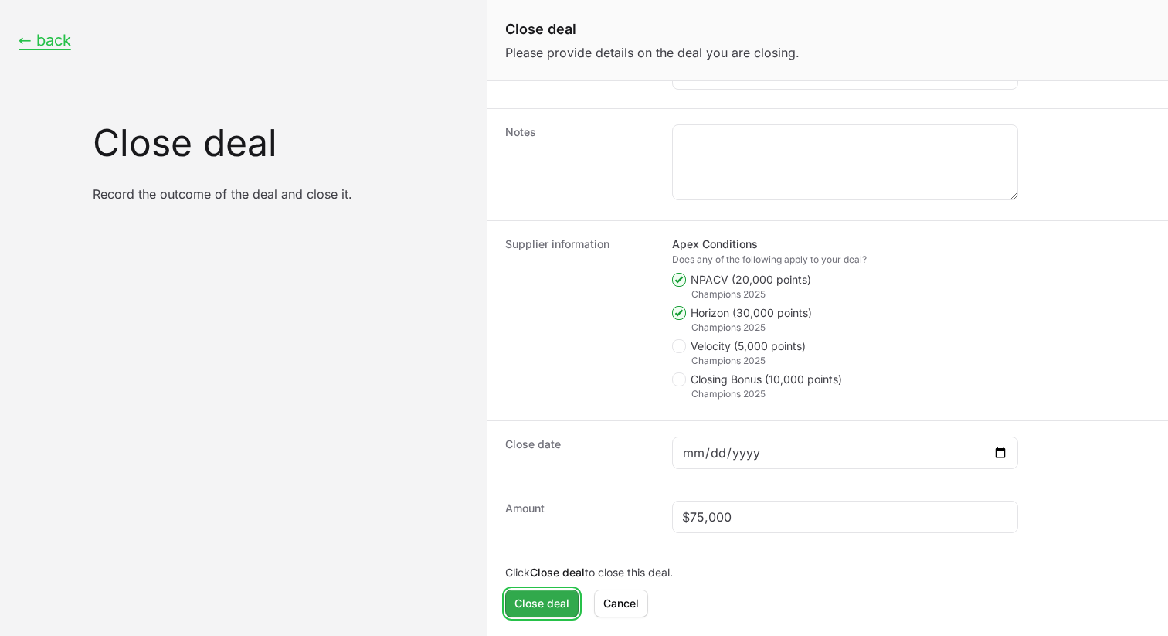
click at [546, 598] on span "Close deal" at bounding box center [541, 603] width 55 height 19
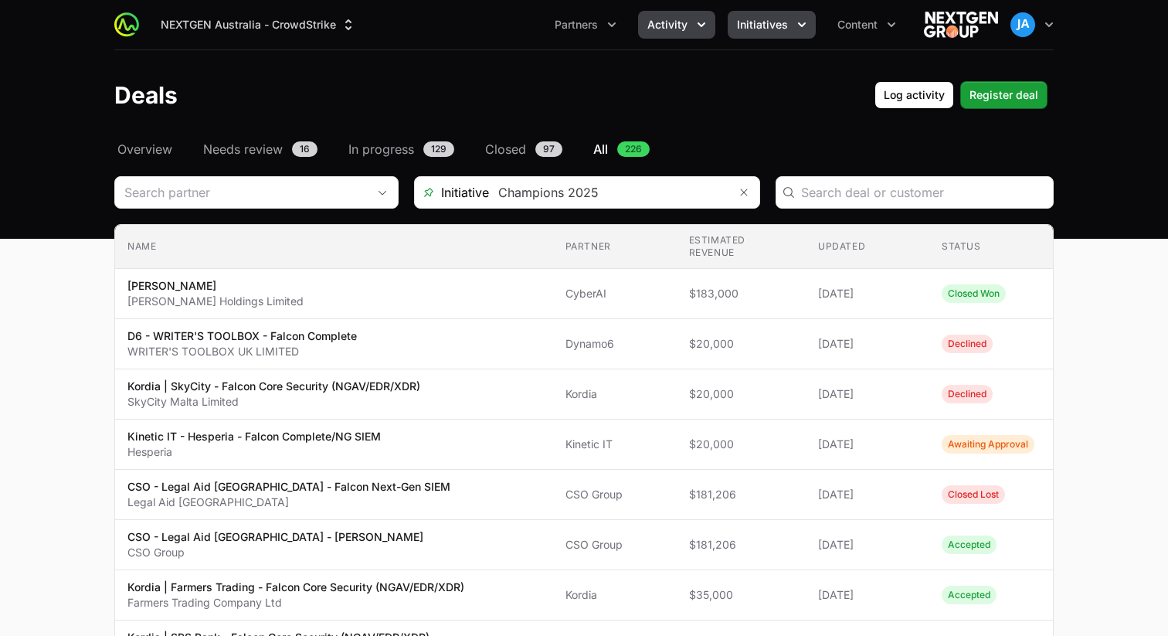
click at [798, 20] on icon "Initiatives menu" at bounding box center [801, 24] width 15 height 15
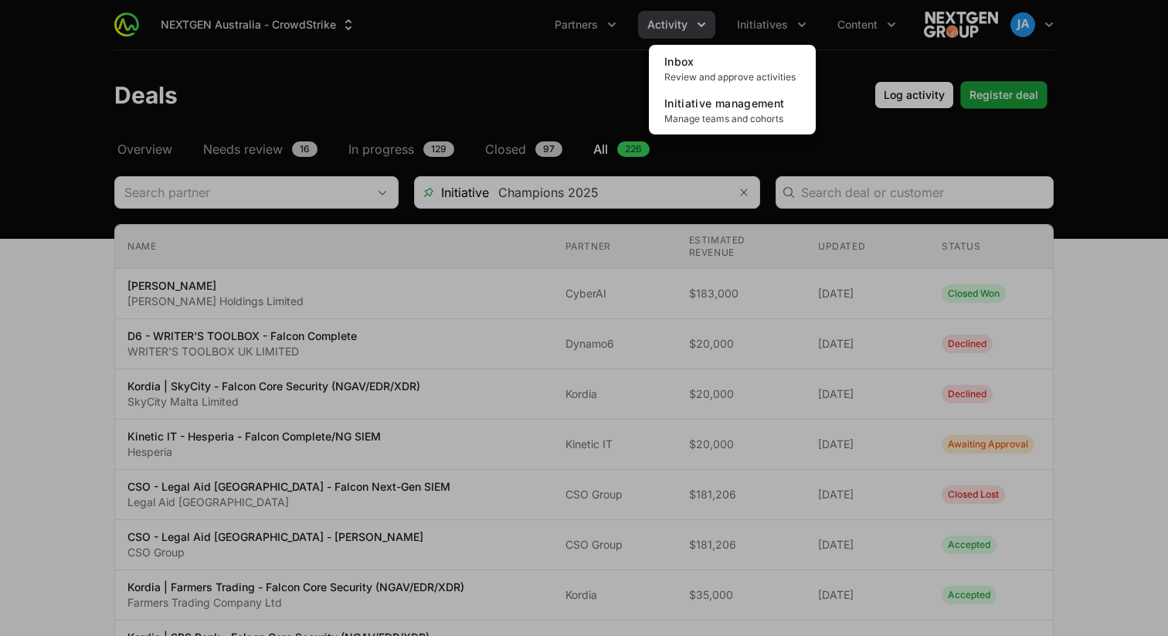
click at [622, 80] on div "Initiatives menu" at bounding box center [584, 318] width 1168 height 636
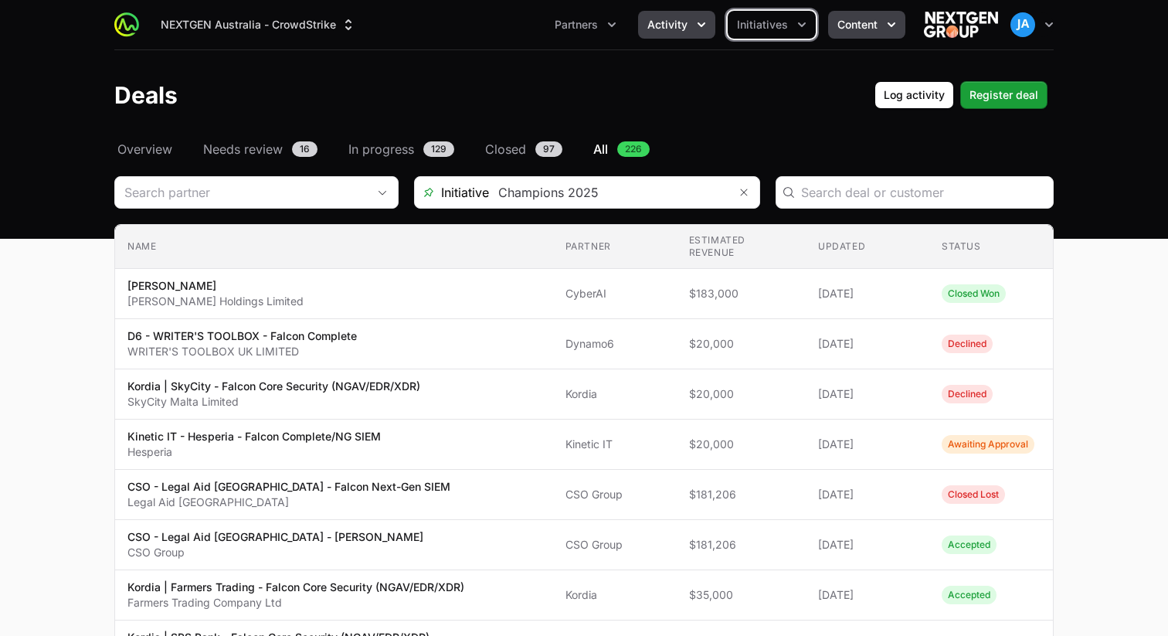
click at [896, 32] on button "Content" at bounding box center [866, 25] width 77 height 28
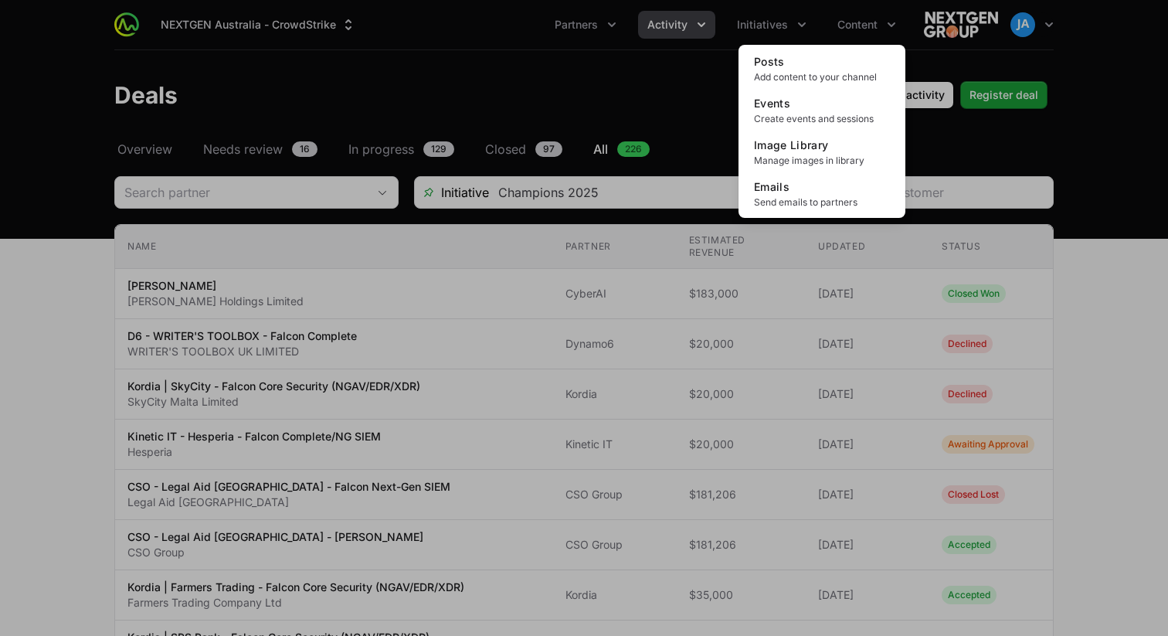
click at [643, 84] on div "Content menu" at bounding box center [584, 318] width 1168 height 636
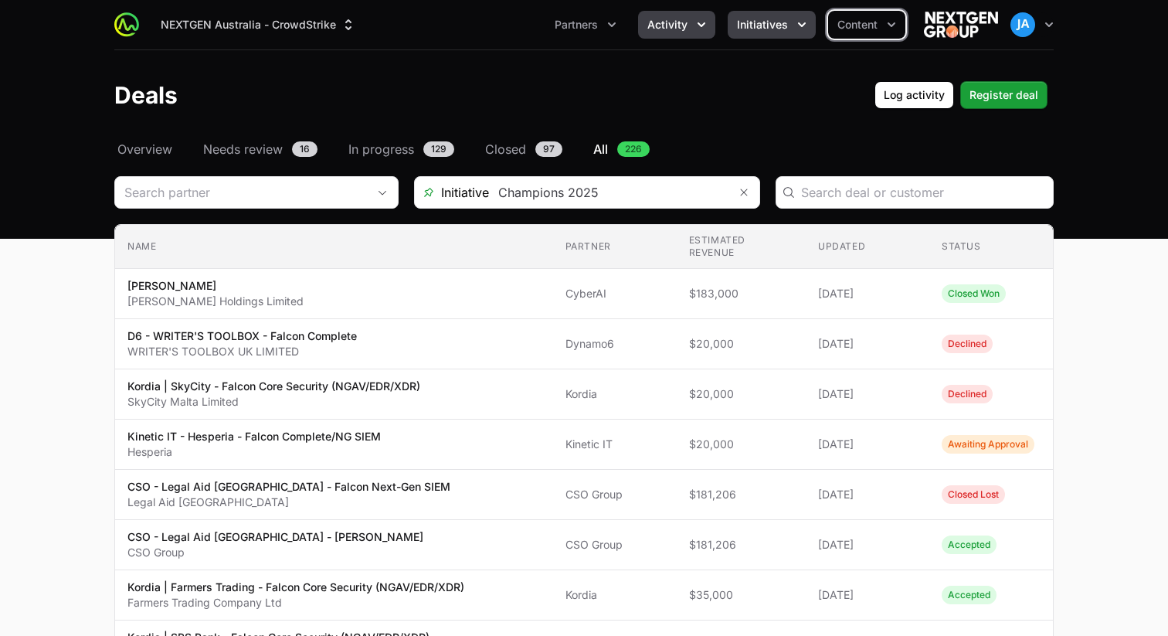
click at [804, 28] on icon "Initiatives menu" at bounding box center [801, 24] width 15 height 15
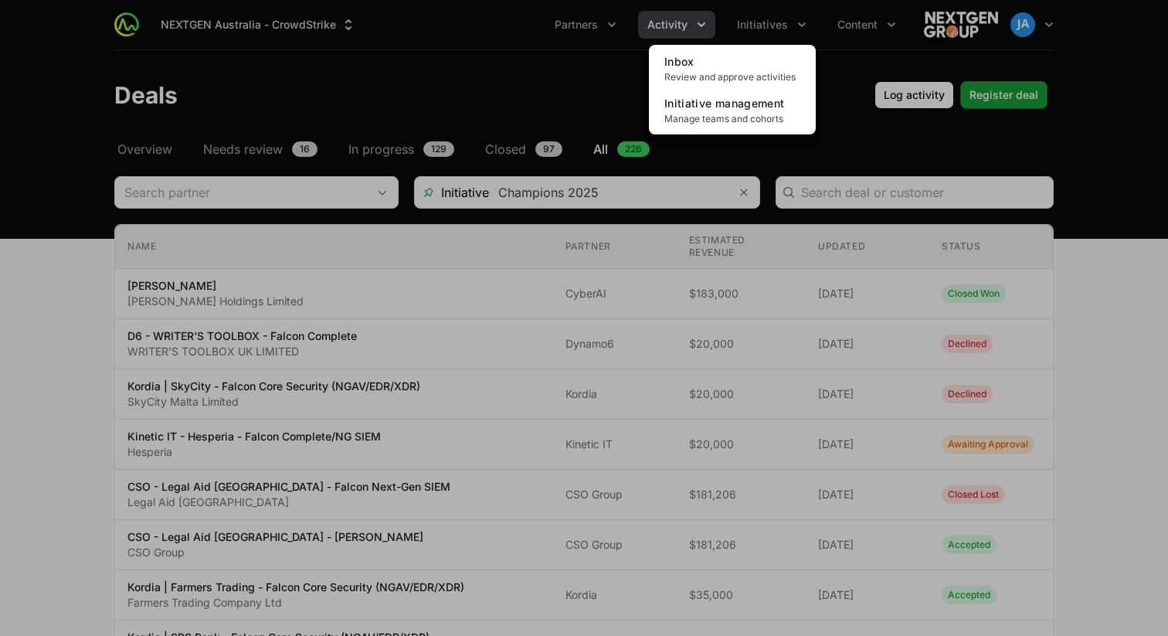
click at [599, 56] on div "Initiatives menu" at bounding box center [584, 318] width 1168 height 636
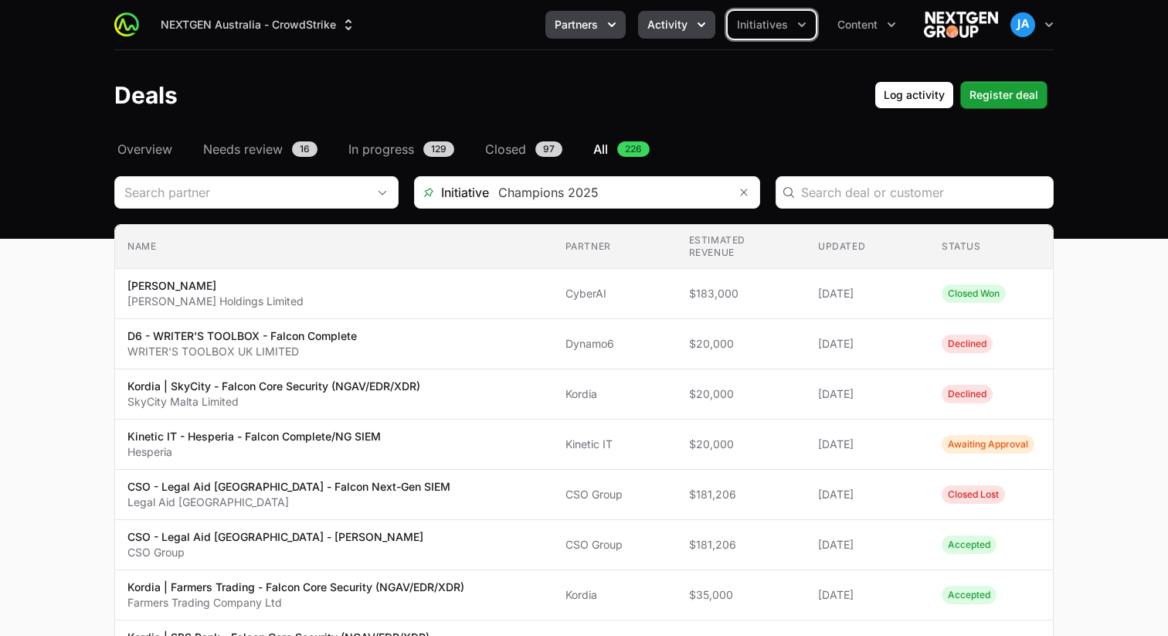
click at [608, 32] on button "Partners" at bounding box center [585, 25] width 80 height 28
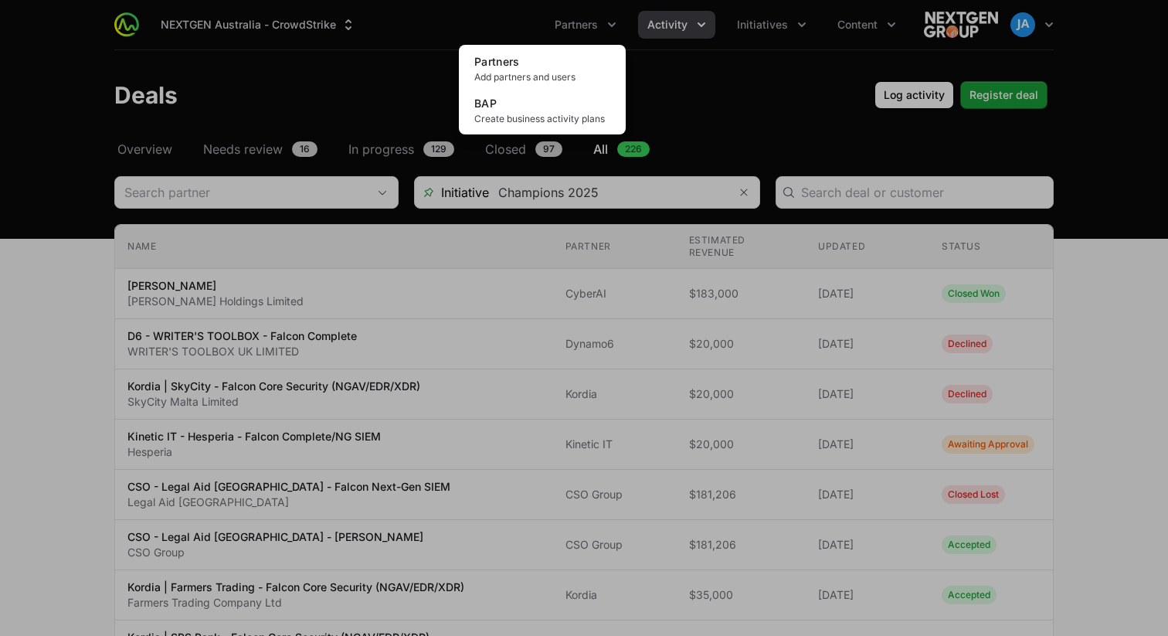
click at [433, 78] on div "Partners menu" at bounding box center [584, 318] width 1168 height 636
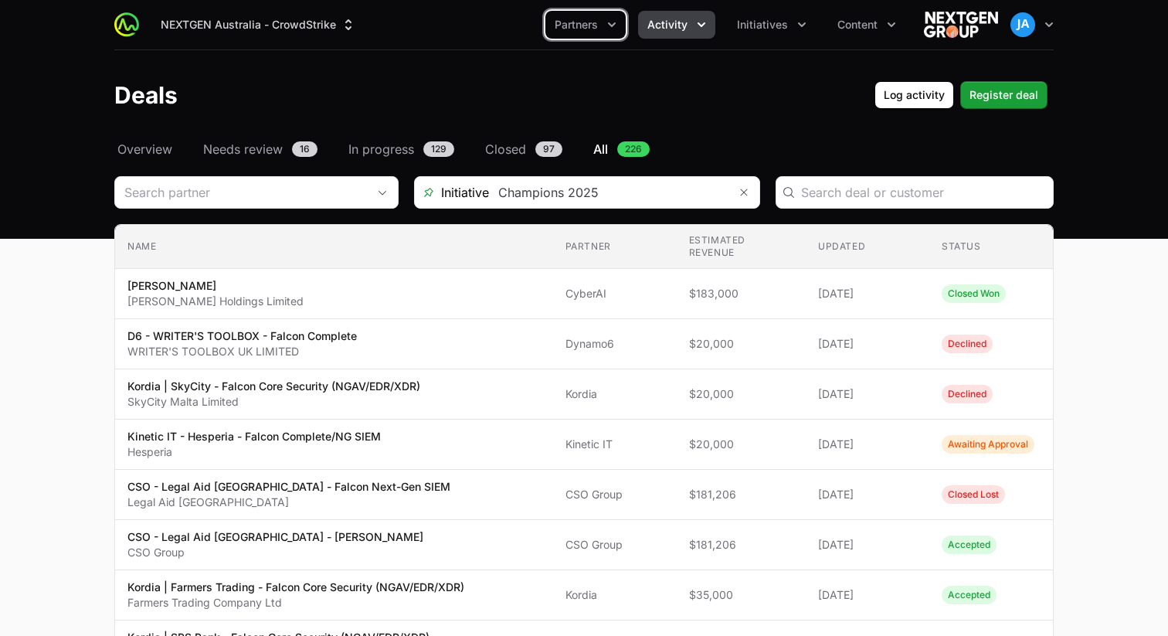
click at [713, 25] on button "Activity" at bounding box center [676, 25] width 77 height 28
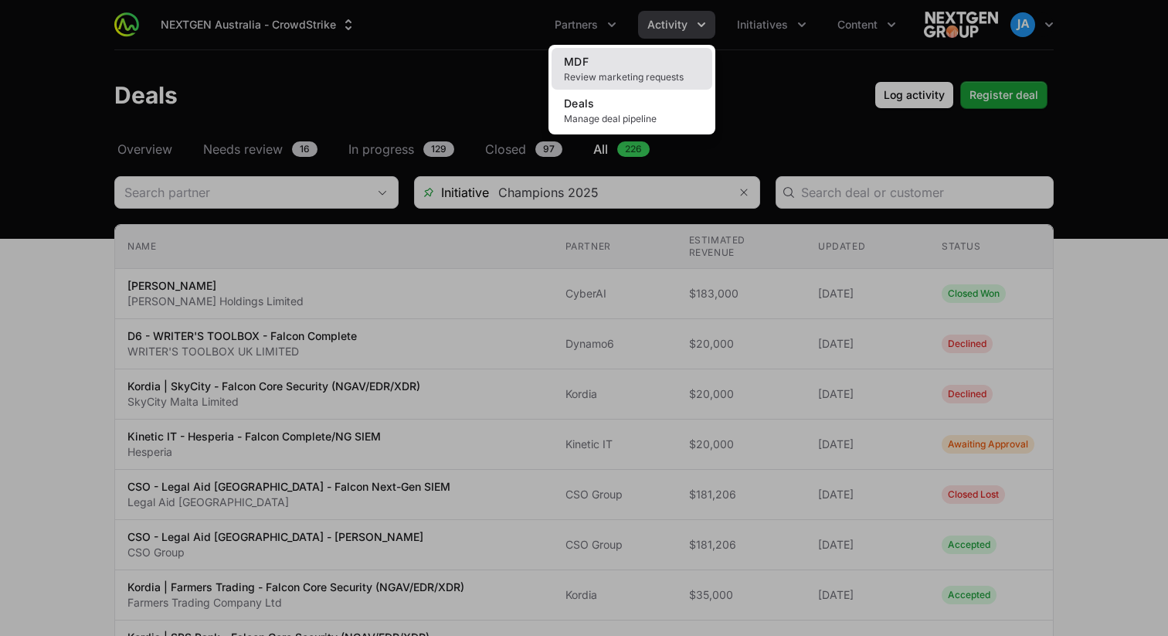
click at [653, 70] on link "MDF Review marketing requests" at bounding box center [631, 69] width 161 height 42
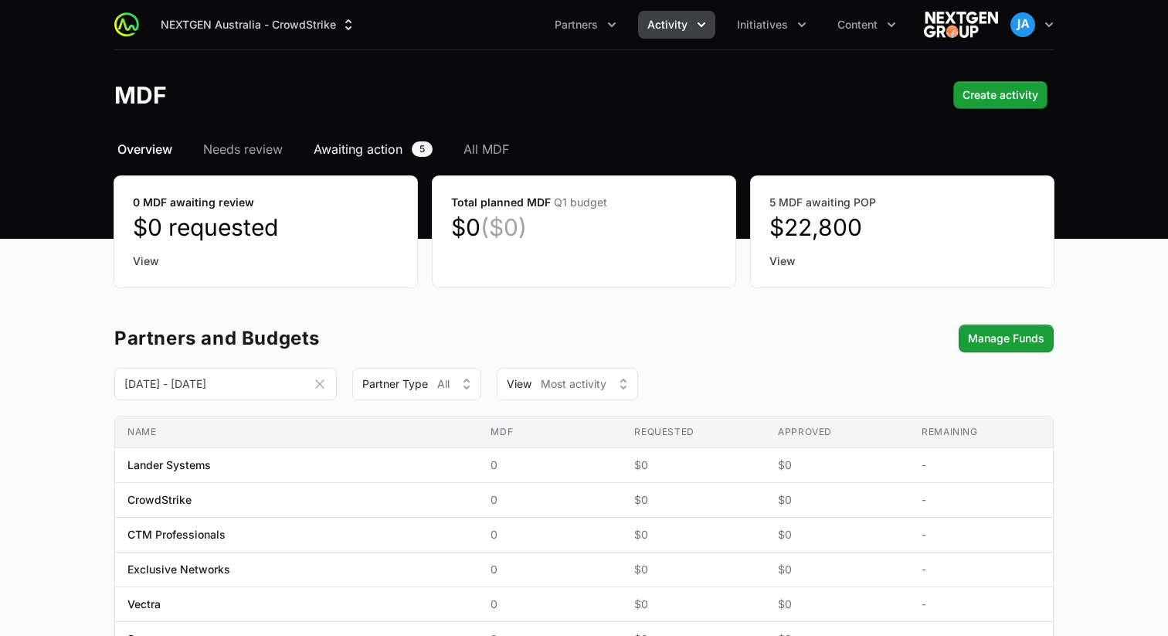
click at [359, 154] on span "Awaiting action" at bounding box center [358, 149] width 89 height 19
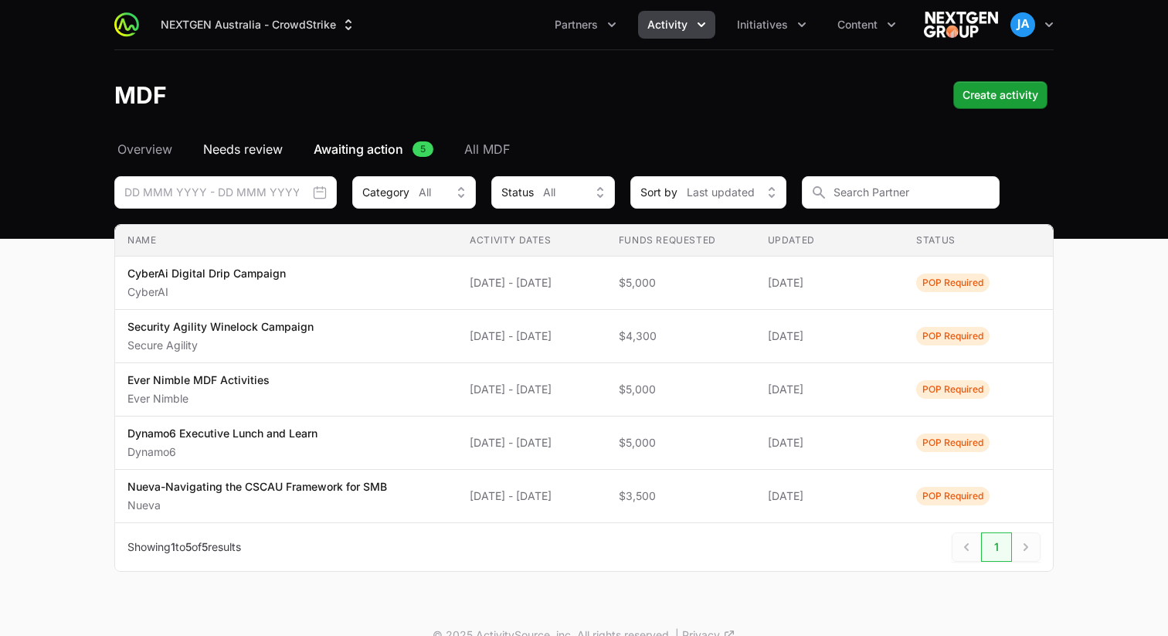
click at [248, 148] on span "Needs review" at bounding box center [243, 149] width 80 height 19
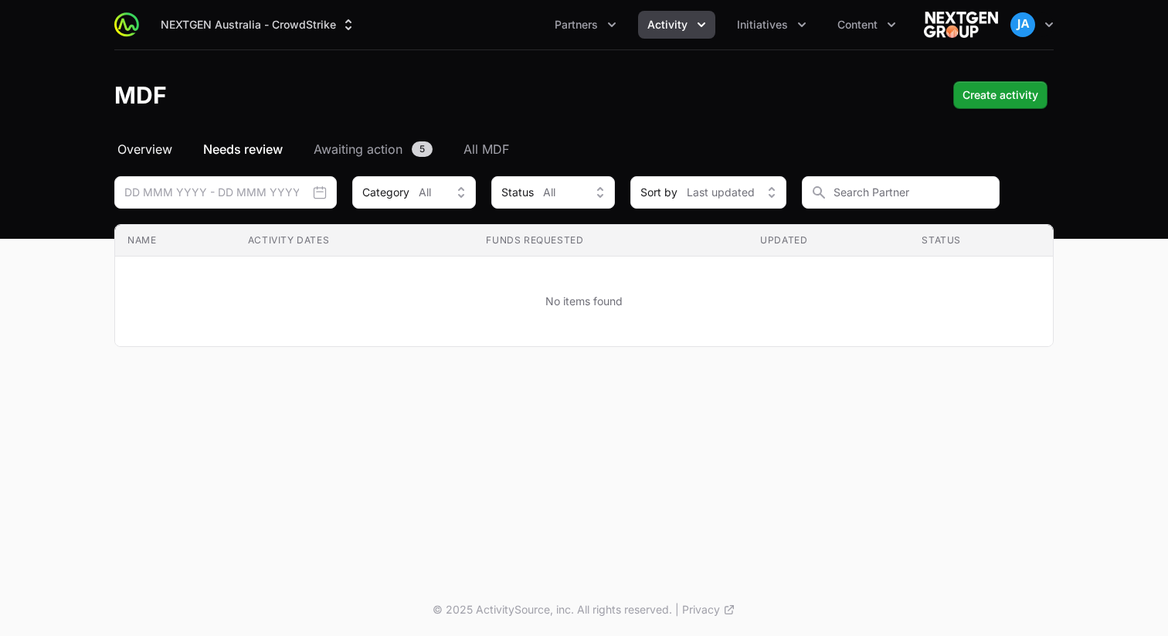
click at [151, 146] on span "Overview" at bounding box center [144, 149] width 55 height 19
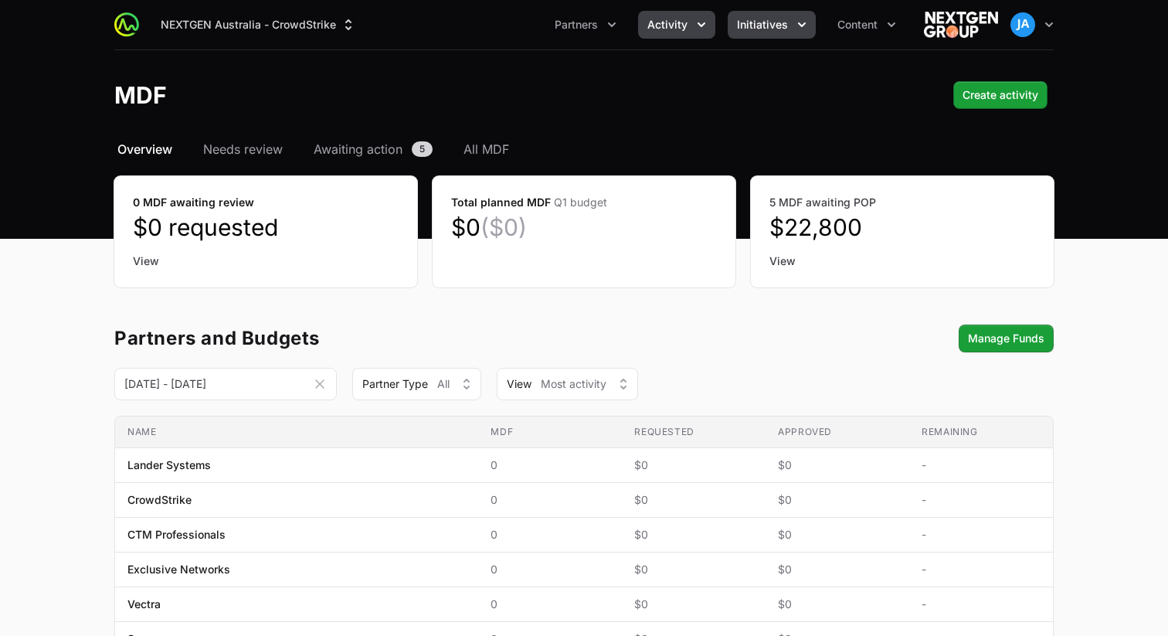
click at [800, 34] on button "Initiatives" at bounding box center [771, 25] width 88 height 28
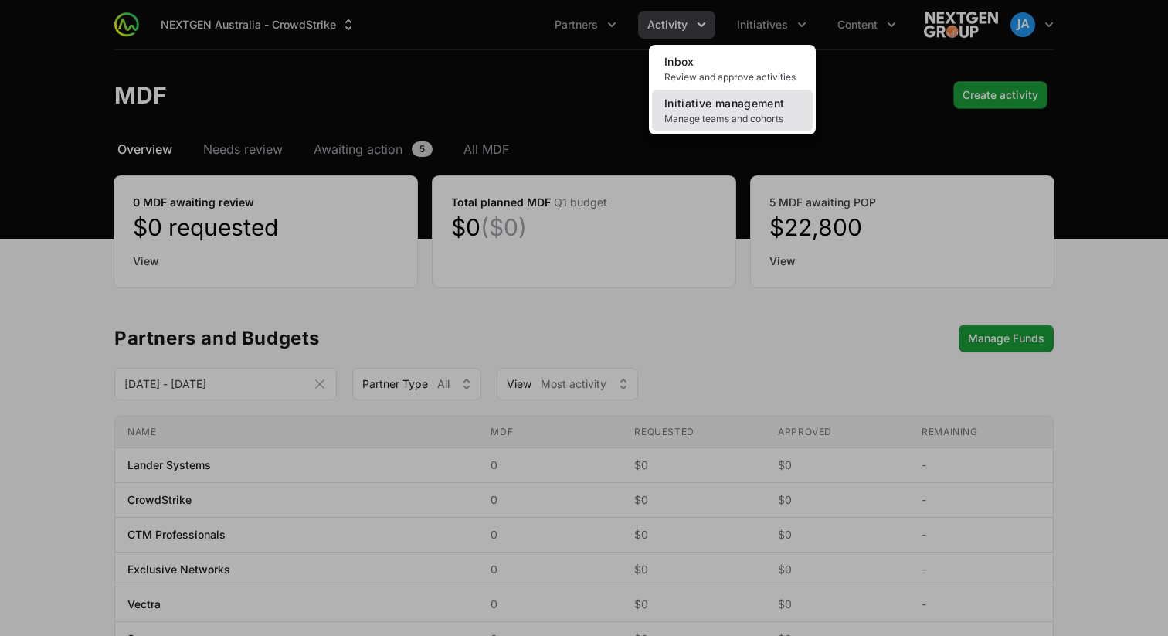
click at [744, 105] on span "Initiative management" at bounding box center [724, 103] width 120 height 13
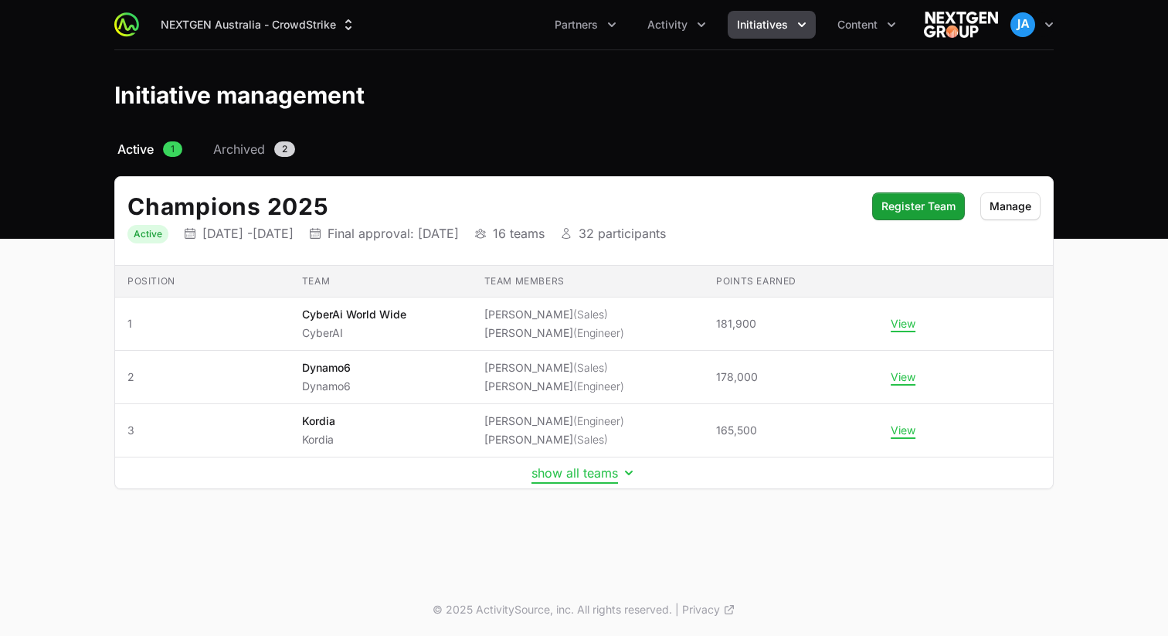
click at [594, 470] on button "show all teams" at bounding box center [583, 472] width 105 height 15
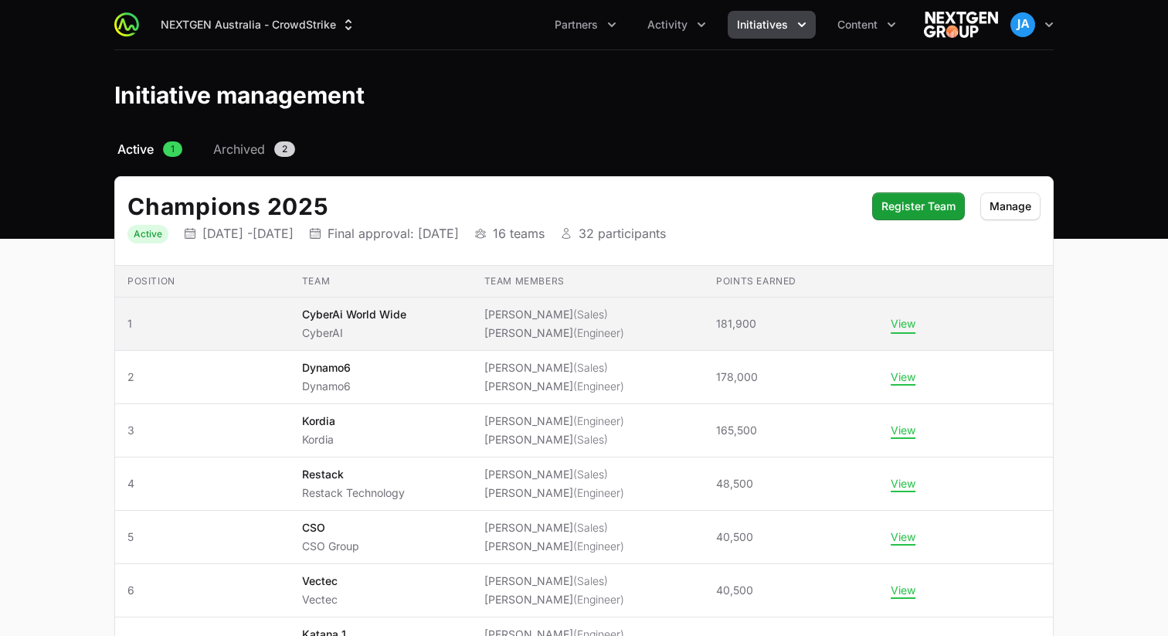
click at [901, 324] on button "View" at bounding box center [902, 324] width 25 height 14
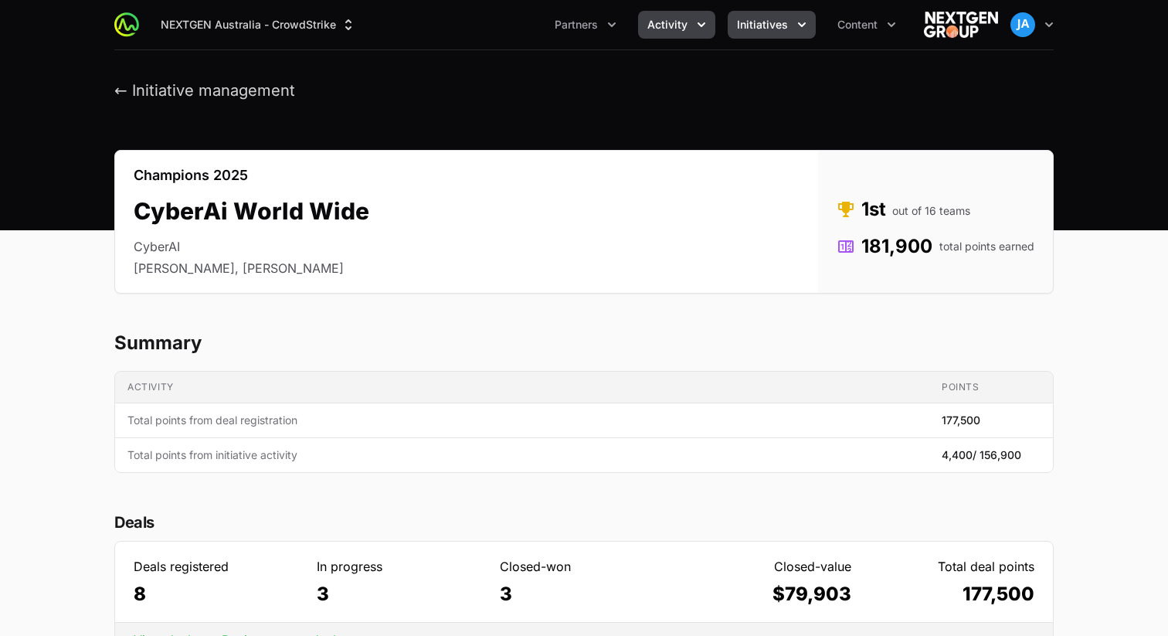
click at [700, 29] on icon "Activity menu" at bounding box center [700, 24] width 15 height 15
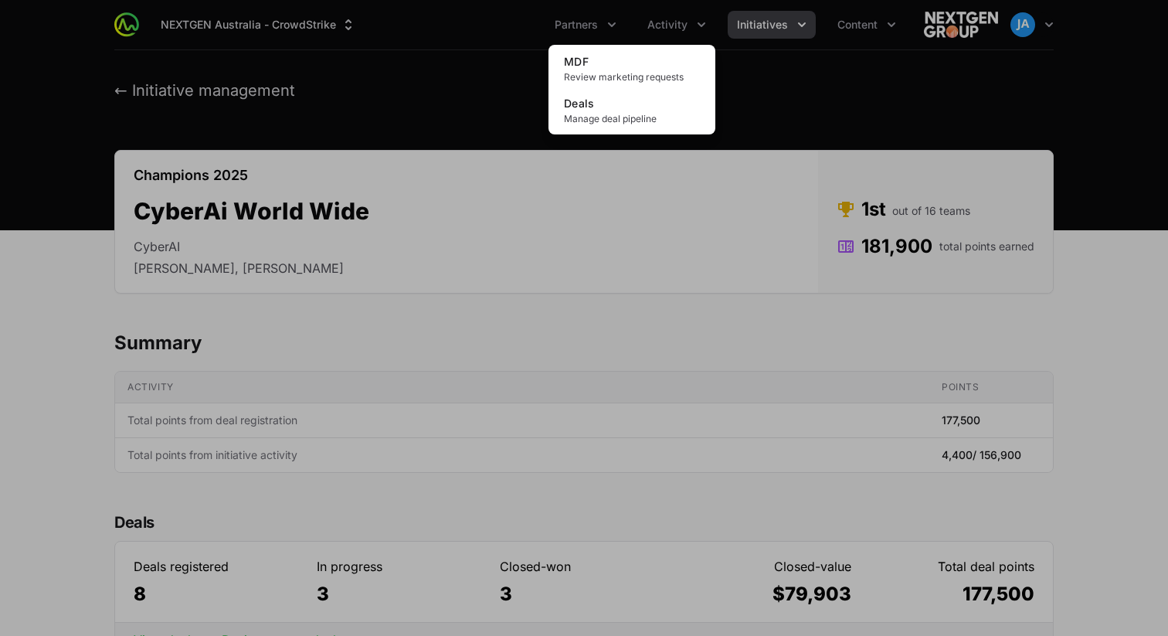
click at [517, 66] on div "Activity menu" at bounding box center [584, 318] width 1168 height 636
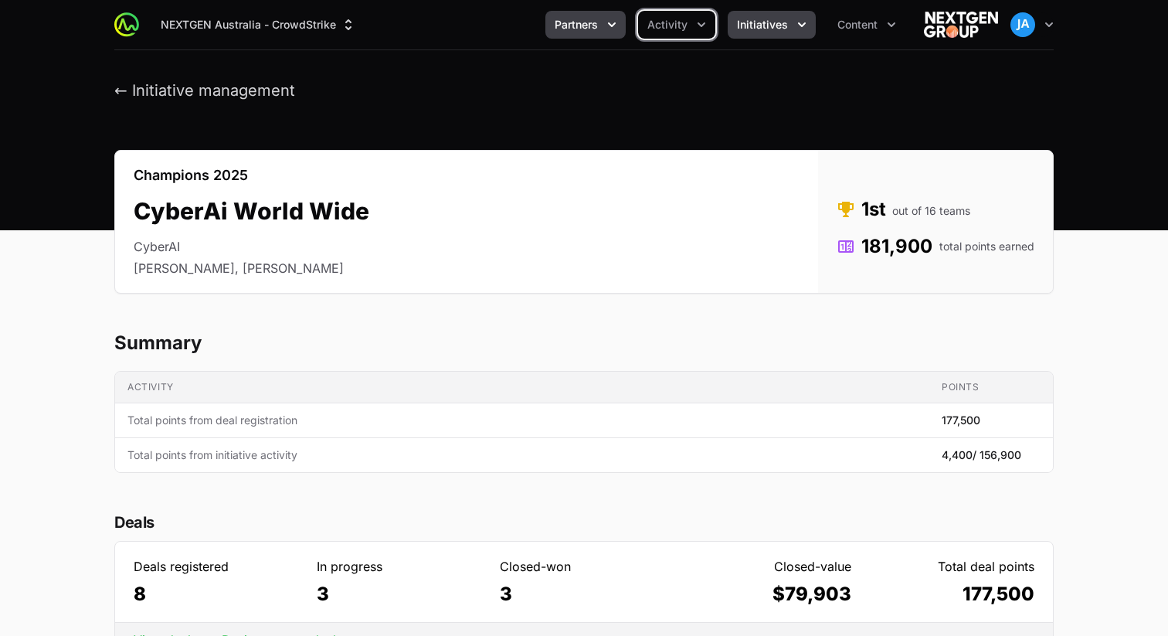
click at [608, 32] on icon "Partners menu" at bounding box center [611, 24] width 15 height 15
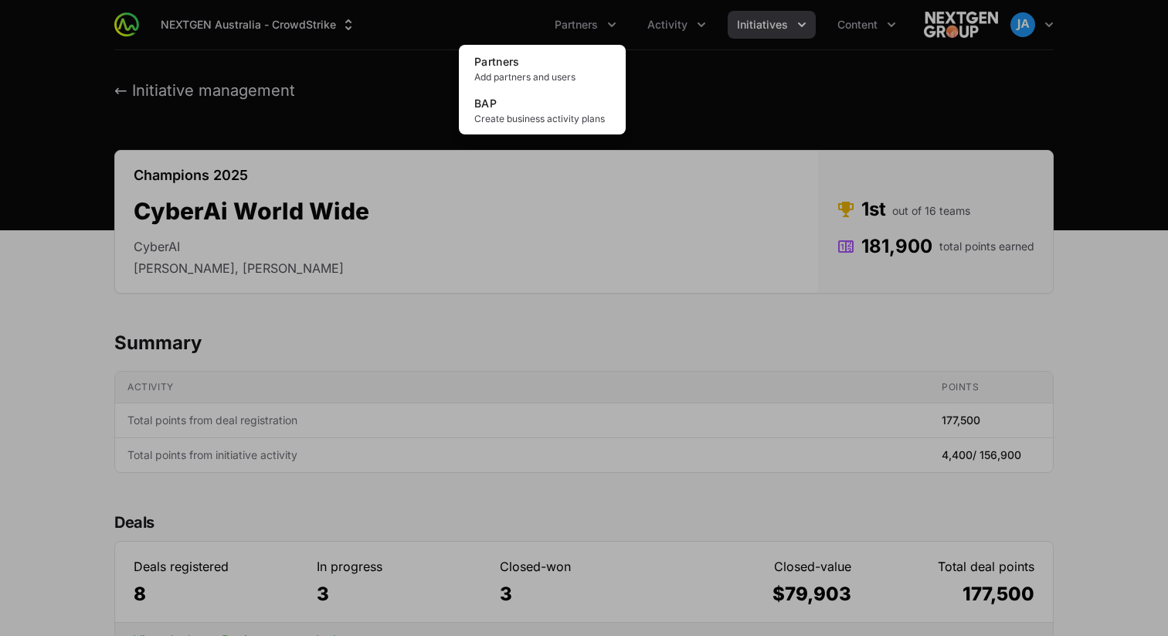
click at [881, 31] on div "Partners menu" at bounding box center [584, 318] width 1168 height 636
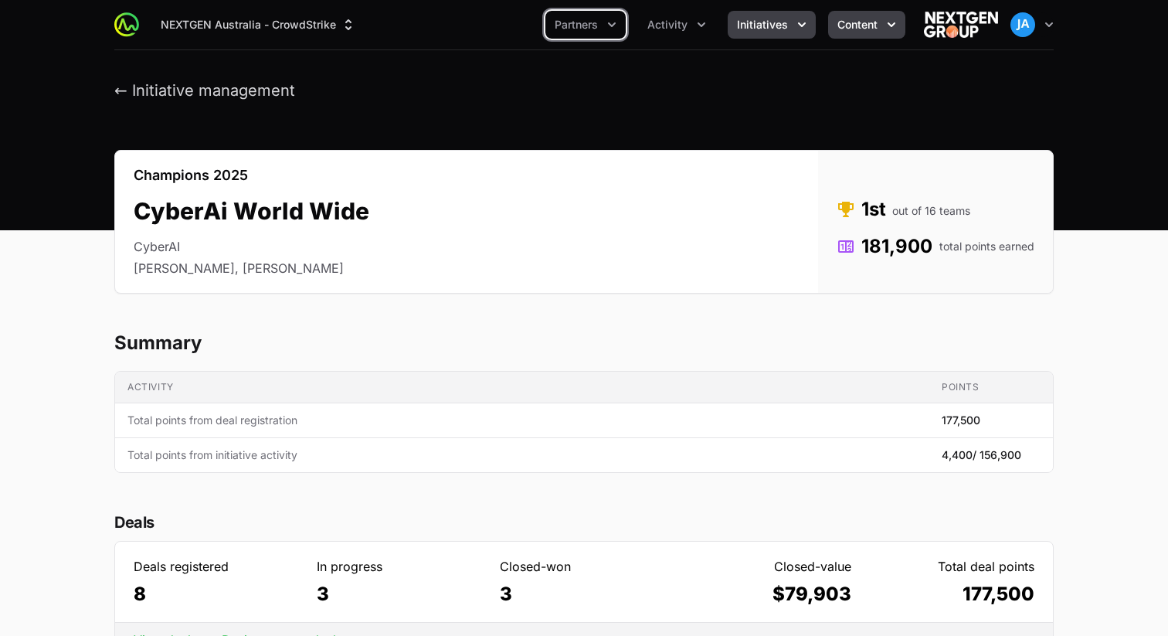
click at [891, 31] on icon "Content menu" at bounding box center [890, 24] width 15 height 15
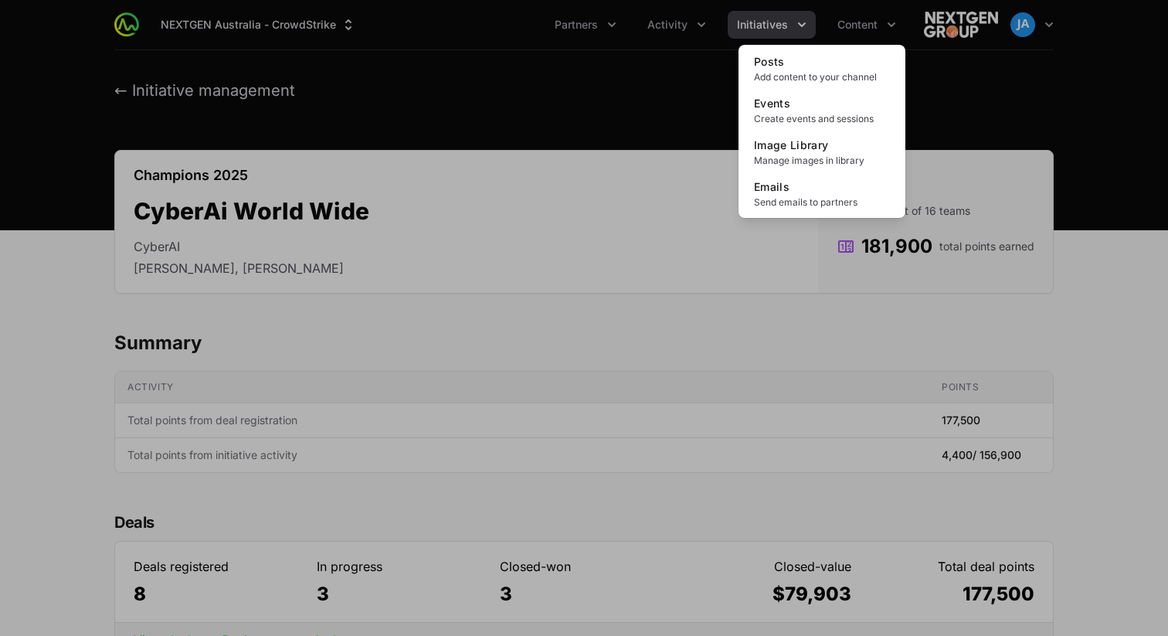
click at [740, 92] on div "Posts Add content to your channel Events Create events and sessions Image Libra…" at bounding box center [821, 131] width 167 height 173
click at [698, 20] on div "Content menu" at bounding box center [584, 318] width 1168 height 636
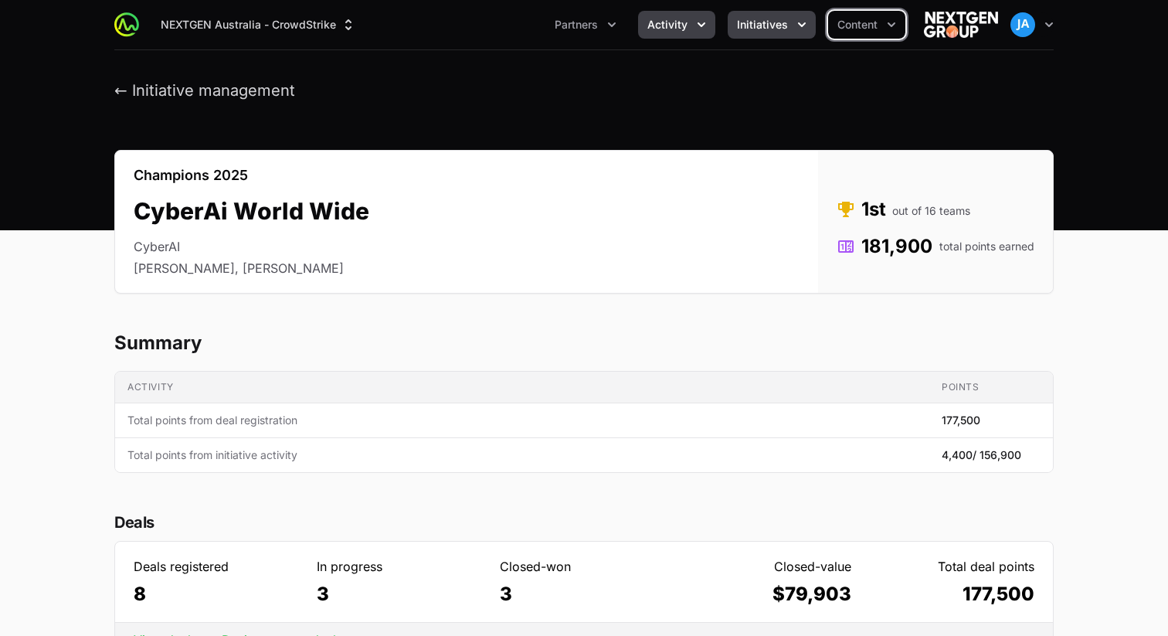
click at [699, 25] on icon "Activity menu" at bounding box center [700, 24] width 15 height 15
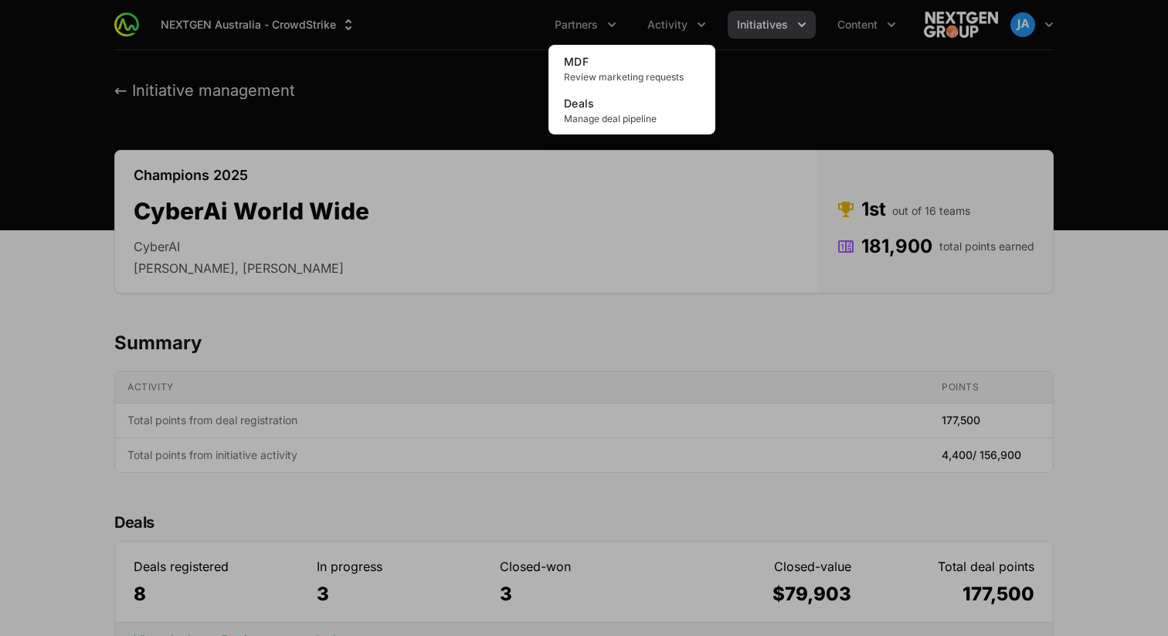
click at [734, 74] on div "Activity menu" at bounding box center [584, 318] width 1168 height 636
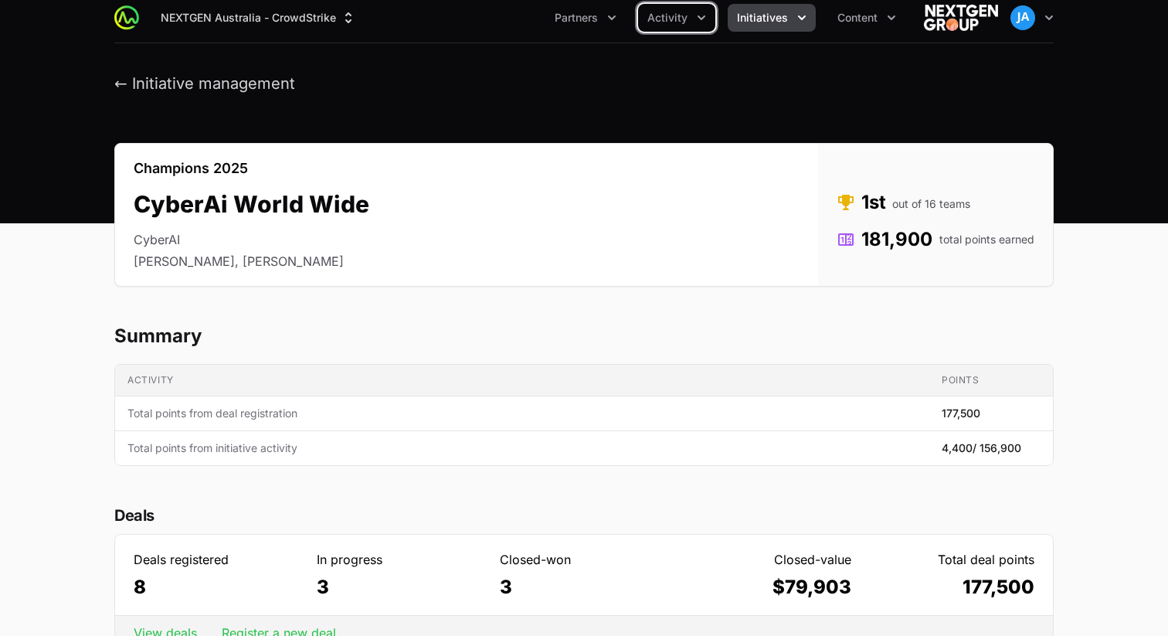
scroll to position [2, 0]
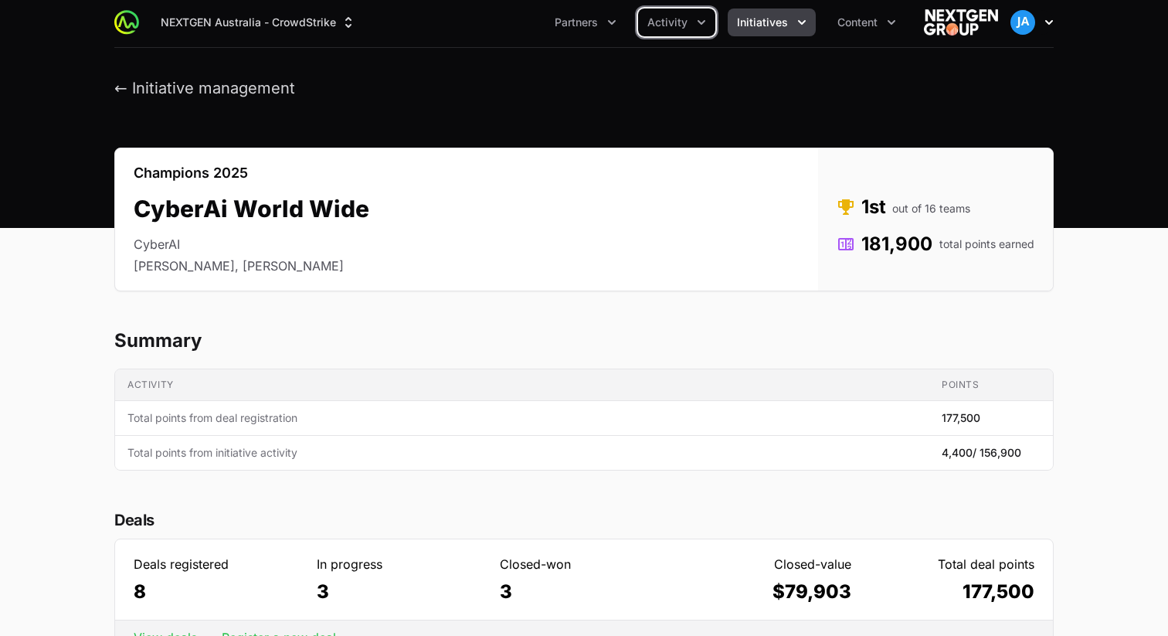
click at [1050, 25] on icon "button" at bounding box center [1048, 22] width 15 height 15
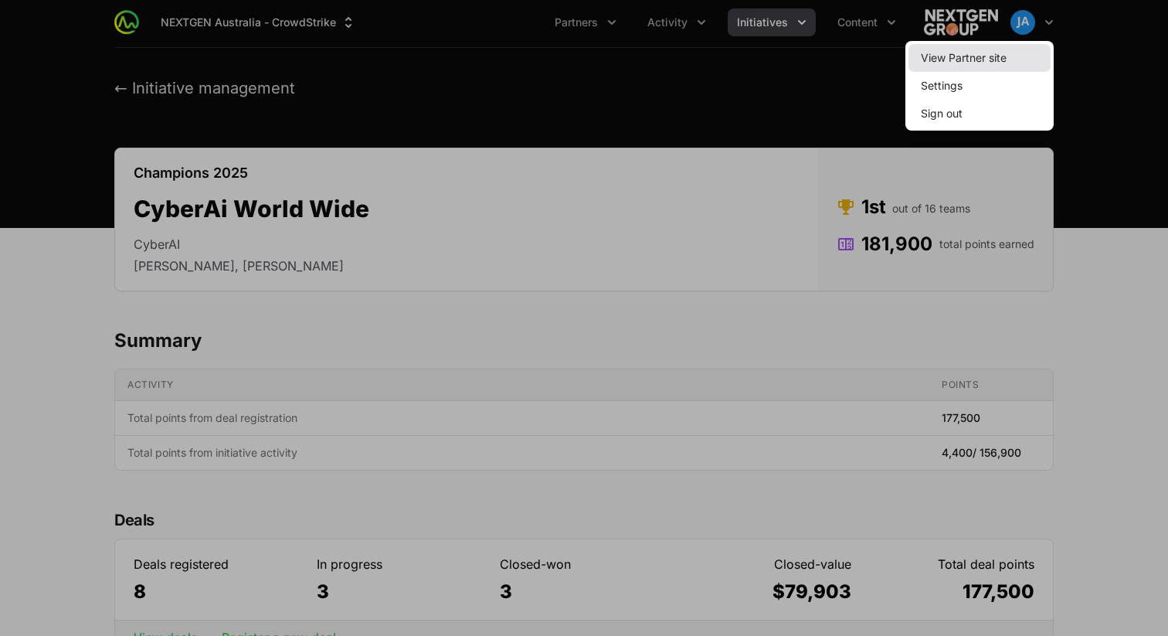
click at [998, 54] on link "View Partner site" at bounding box center [979, 58] width 142 height 28
click at [576, 101] on div at bounding box center [584, 318] width 1168 height 636
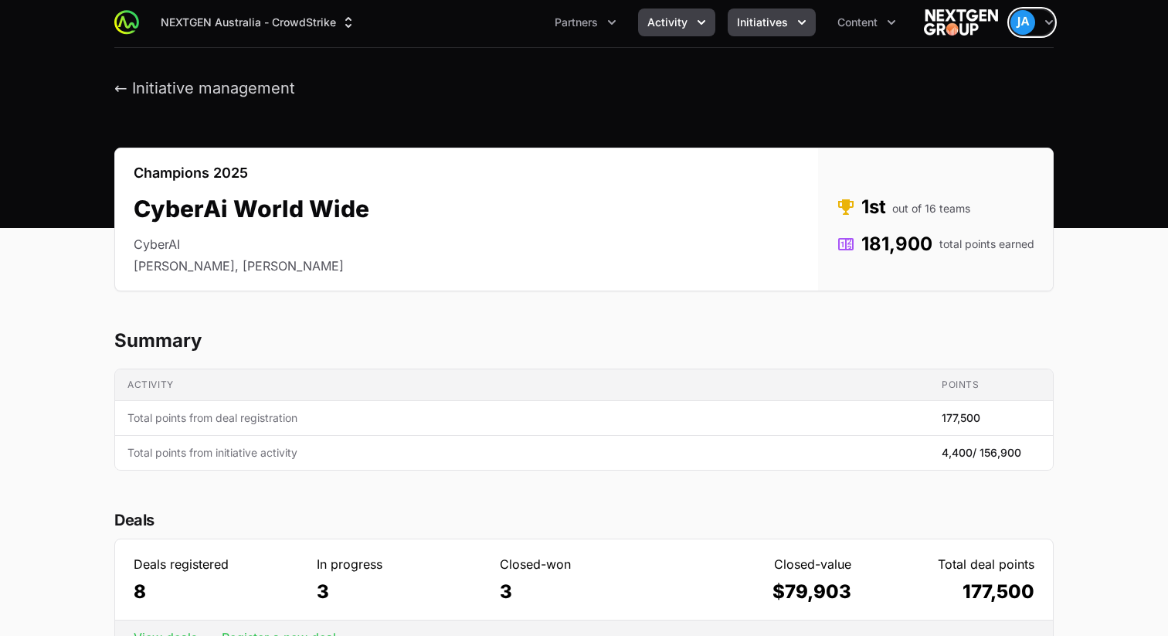
click at [700, 26] on icon "Activity menu" at bounding box center [700, 22] width 15 height 15
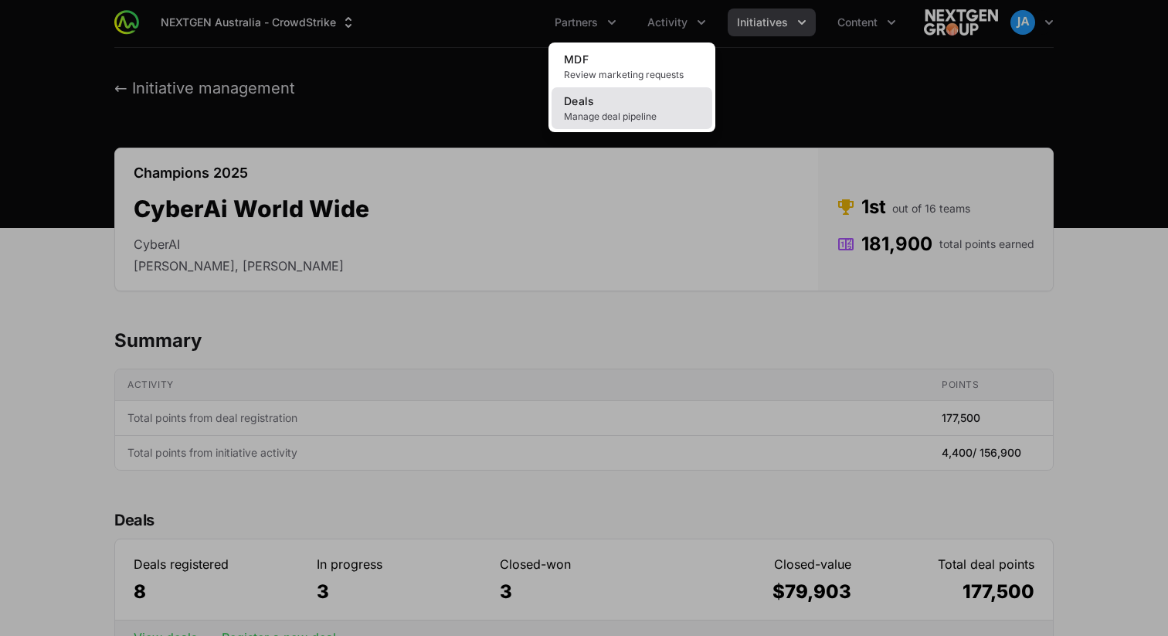
click at [613, 104] on link "Deals Manage deal pipeline" at bounding box center [631, 108] width 161 height 42
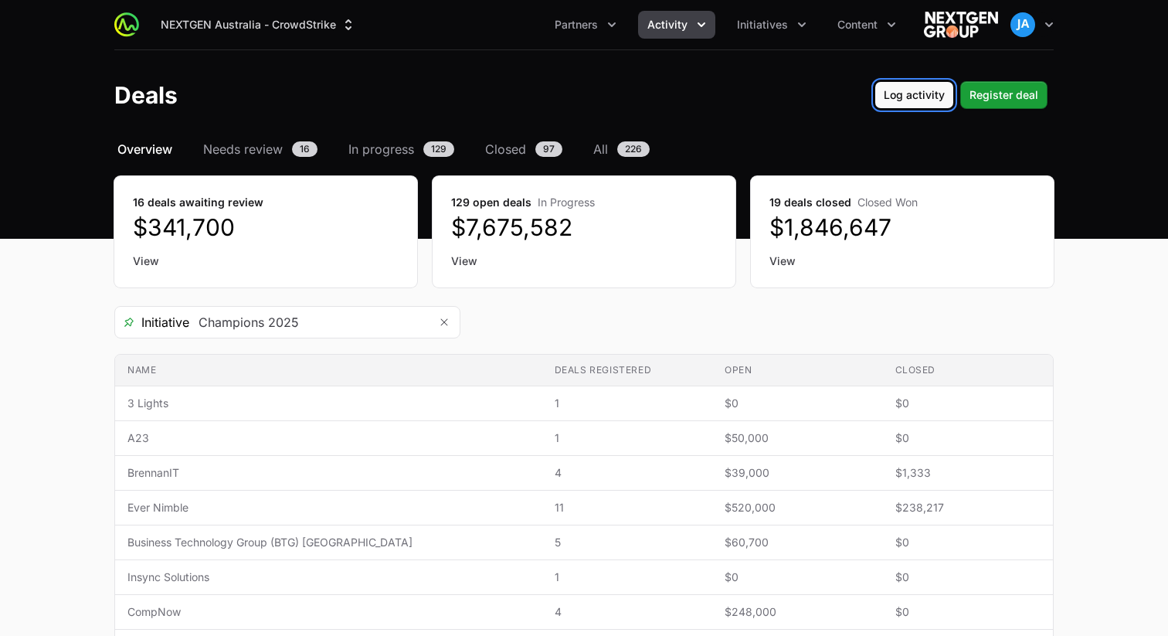
click at [934, 103] on span "Log activity" at bounding box center [913, 95] width 61 height 19
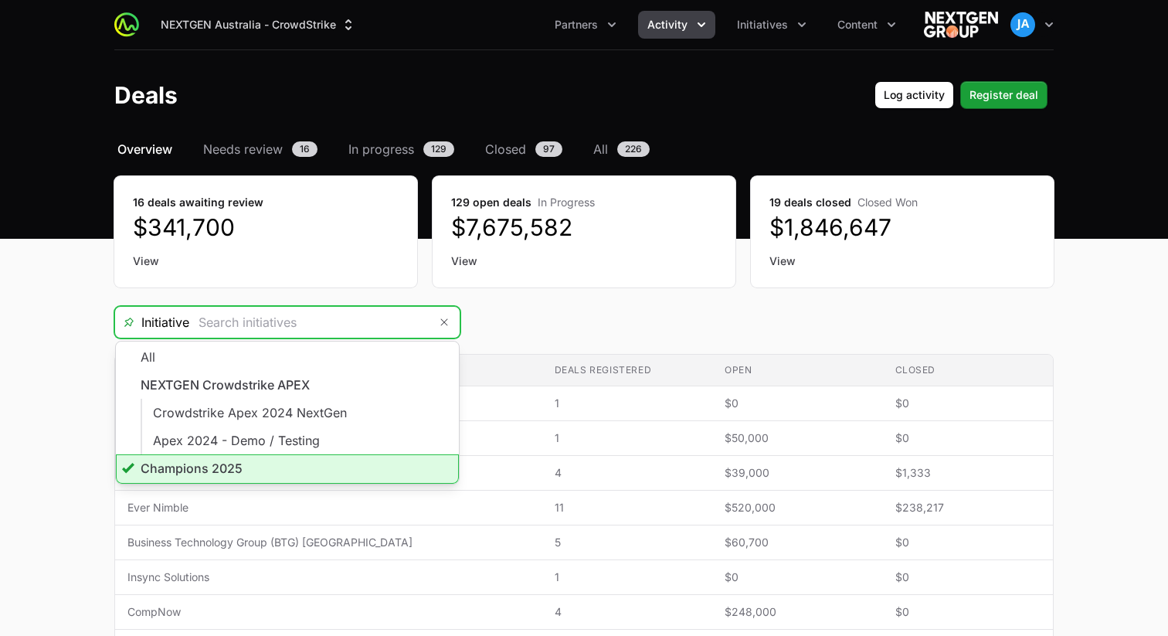
click at [399, 323] on input "Deals Filters" at bounding box center [308, 322] width 239 height 31
click at [364, 463] on li "Champions 2025" at bounding box center [287, 468] width 343 height 29
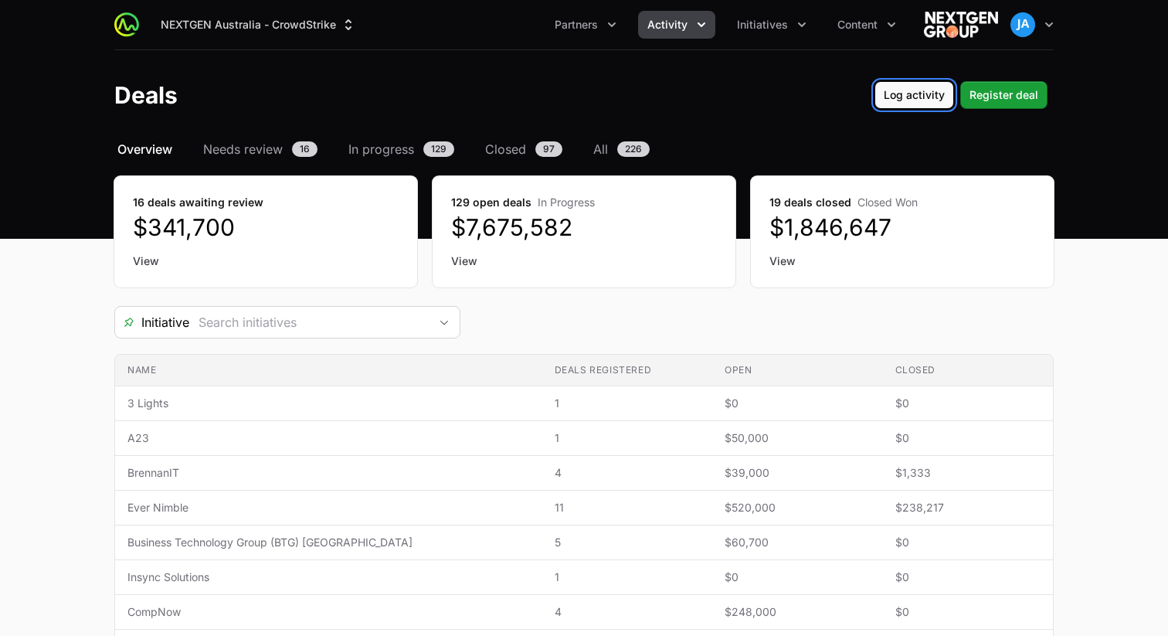
click at [909, 97] on span "Log activity" at bounding box center [913, 95] width 61 height 19
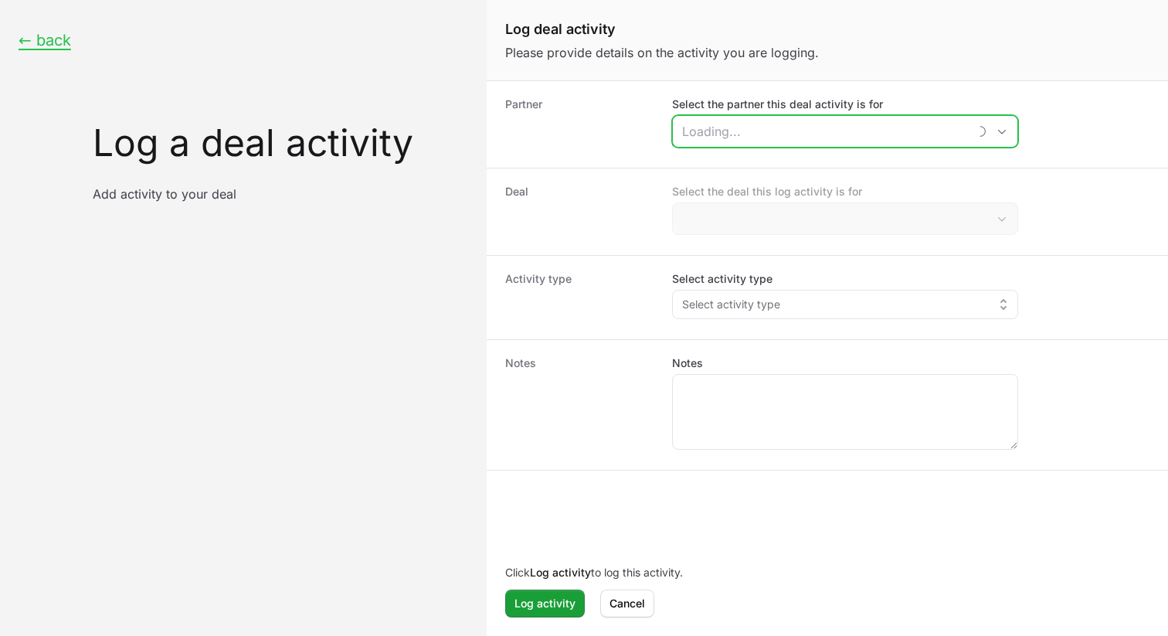
click at [849, 137] on input "Select the partner this deal activity is for" at bounding box center [820, 131] width 295 height 31
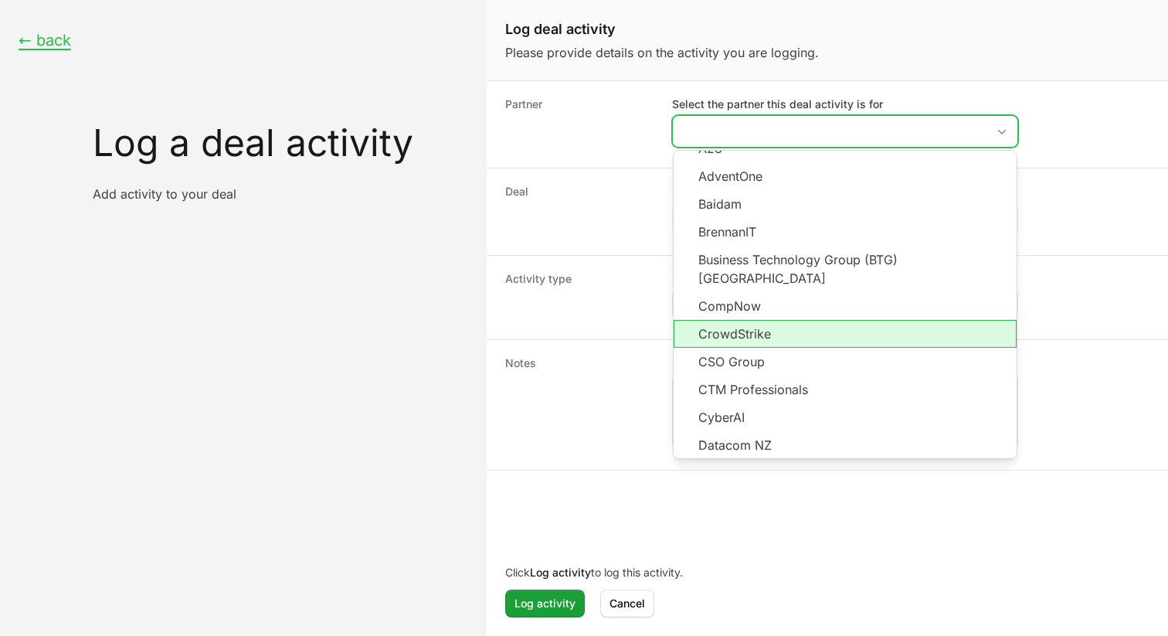
scroll to position [72, 0]
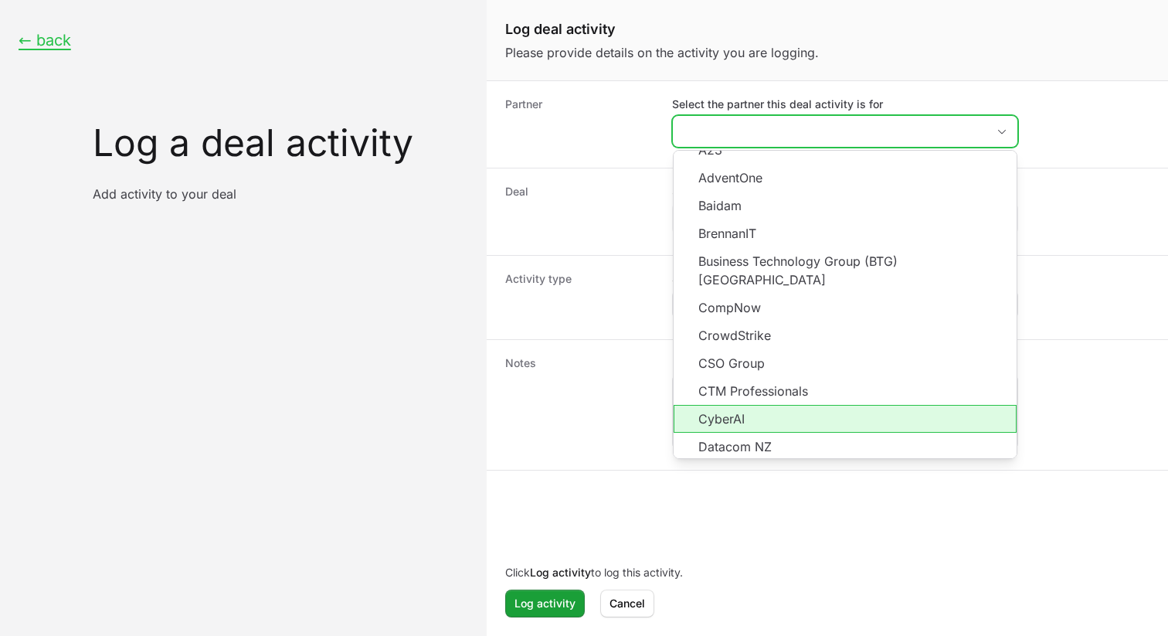
click at [784, 405] on li "CyberAI" at bounding box center [844, 419] width 343 height 28
type input "CyberAI"
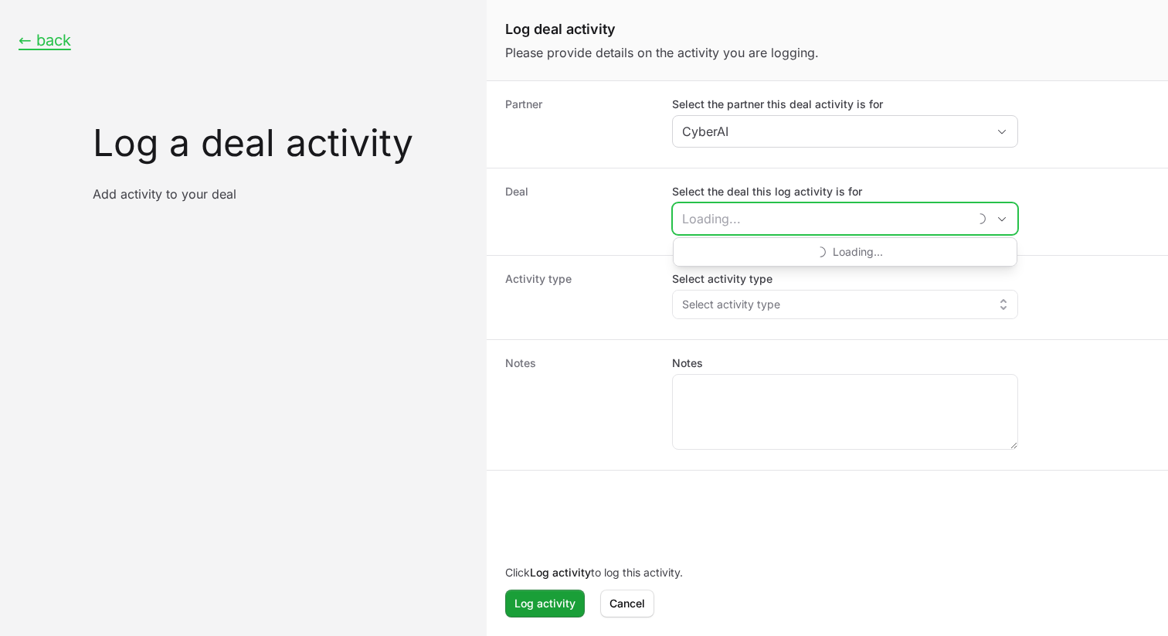
click at [798, 216] on input "Select the deal this log activity is for" at bounding box center [820, 218] width 295 height 31
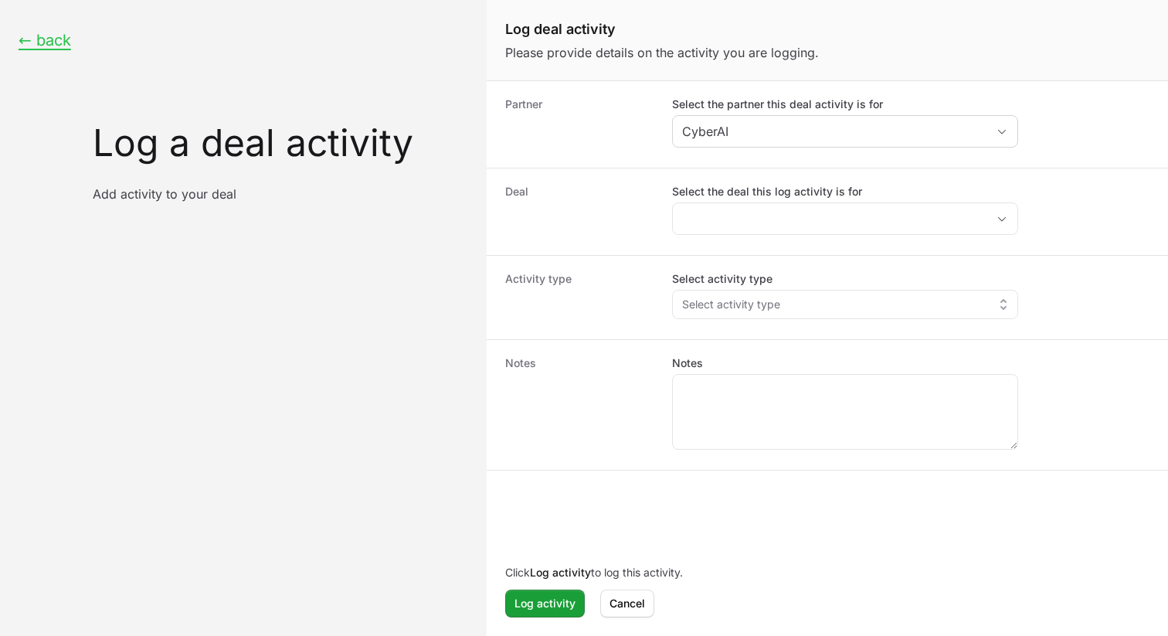
click at [639, 210] on dt "Deal" at bounding box center [579, 212] width 148 height 56
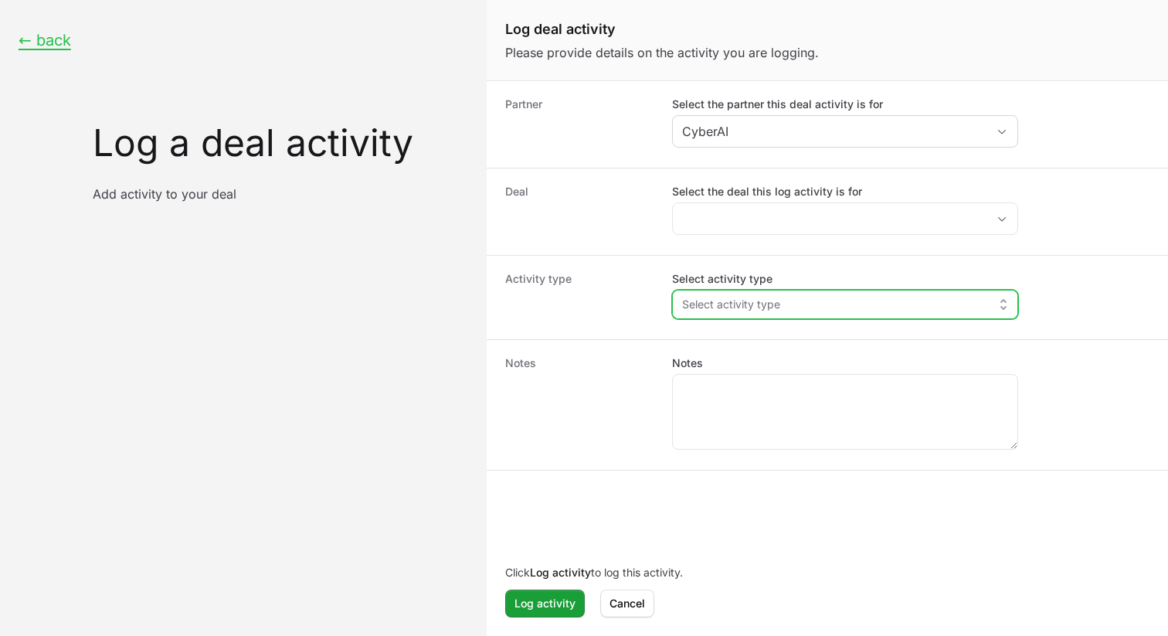
click at [783, 312] on button "Select activity type" at bounding box center [845, 304] width 344 height 28
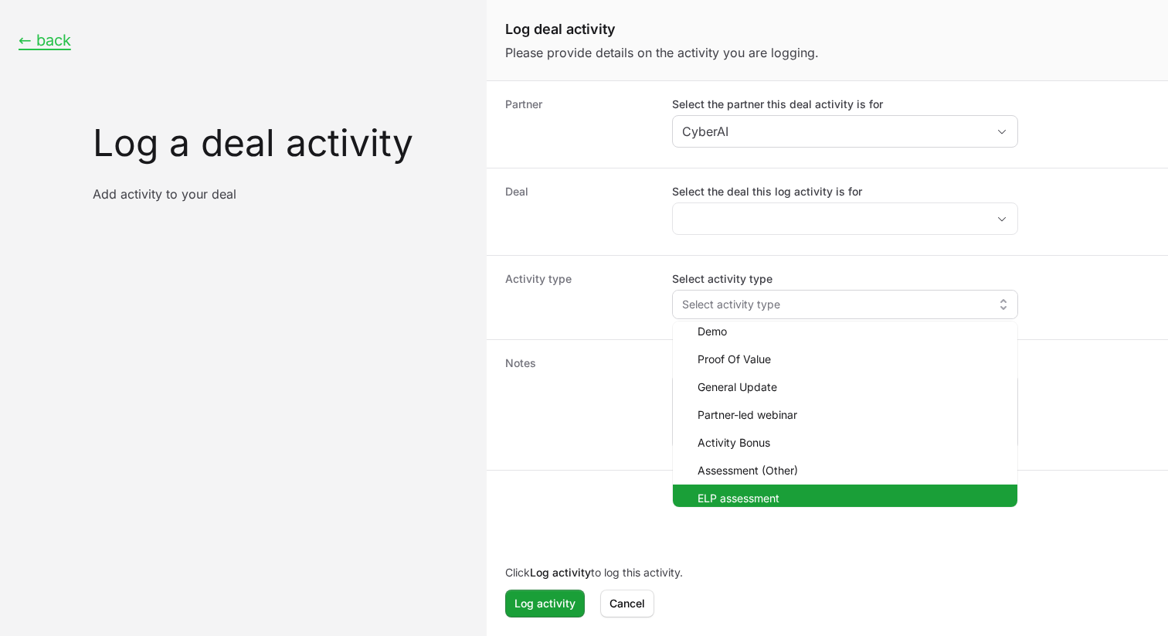
scroll to position [0, 0]
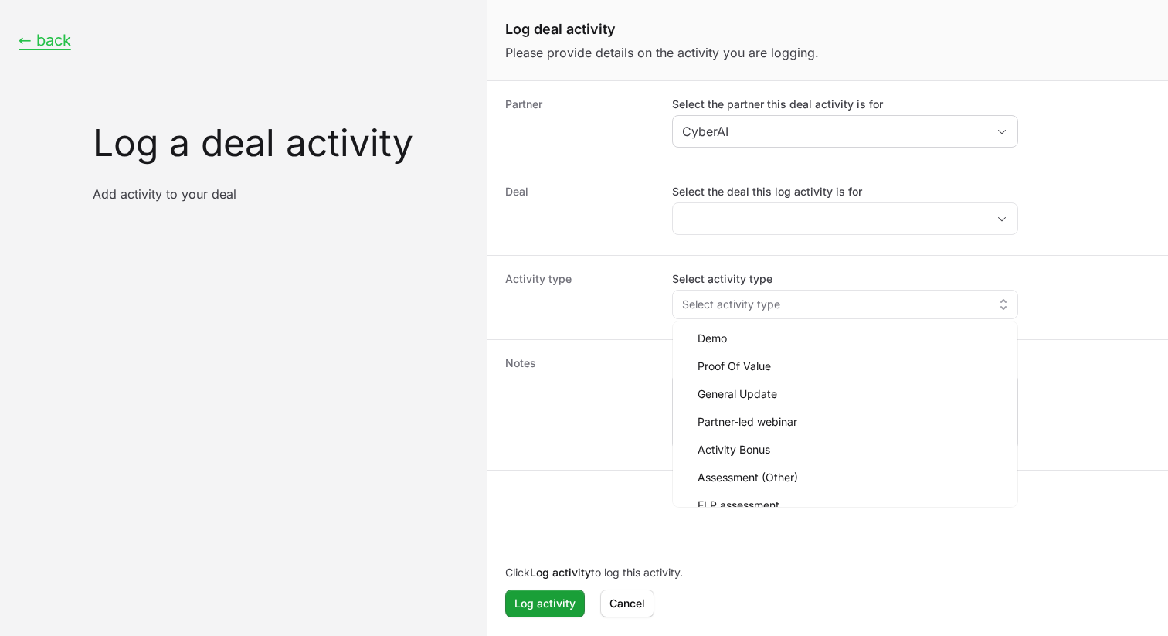
click at [643, 270] on div "Activity type Select activity type Select activity type Demo Proof Of Value Gen…" at bounding box center [827, 297] width 681 height 84
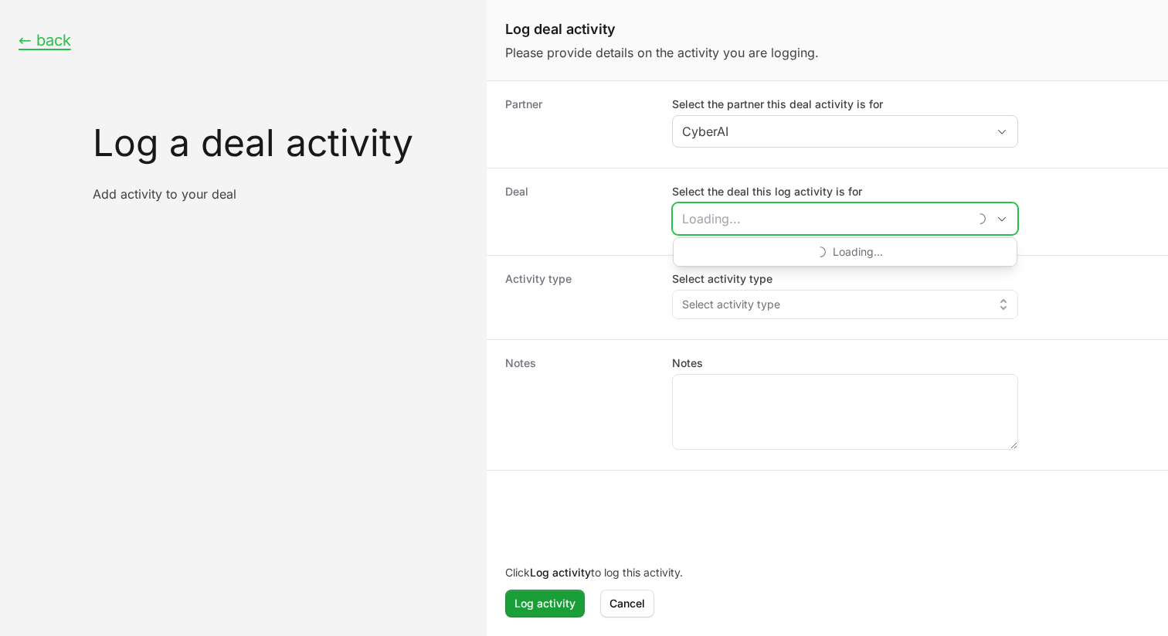
click at [745, 223] on input "Select the deal this log activity is for" at bounding box center [820, 218] width 295 height 31
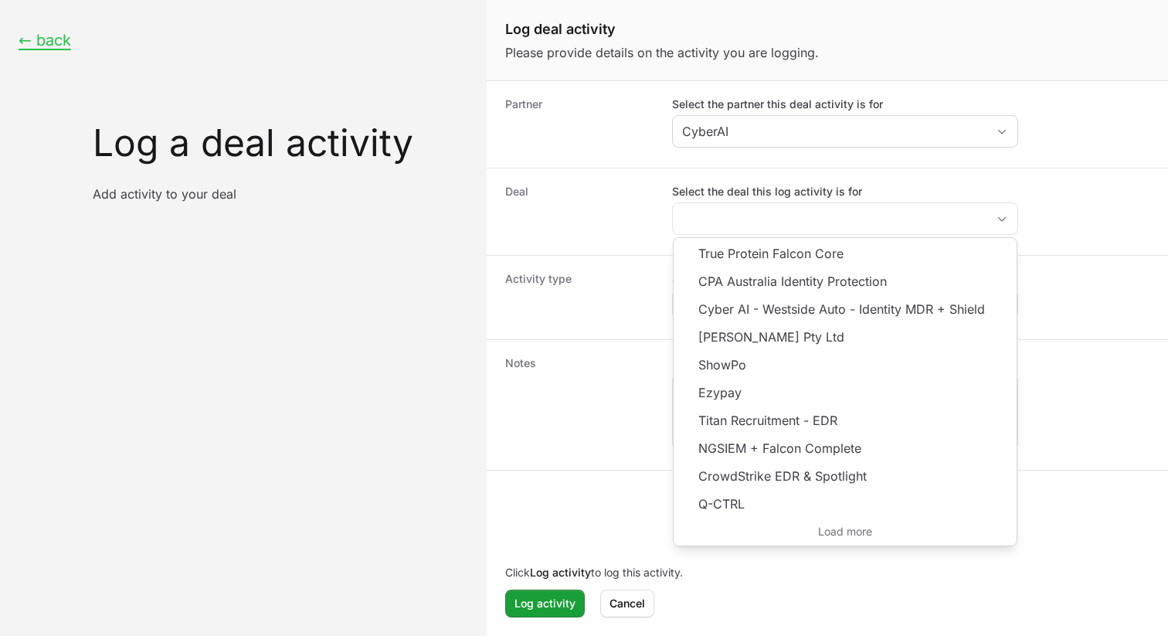
click at [668, 346] on div "Notes Notes" at bounding box center [827, 404] width 681 height 131
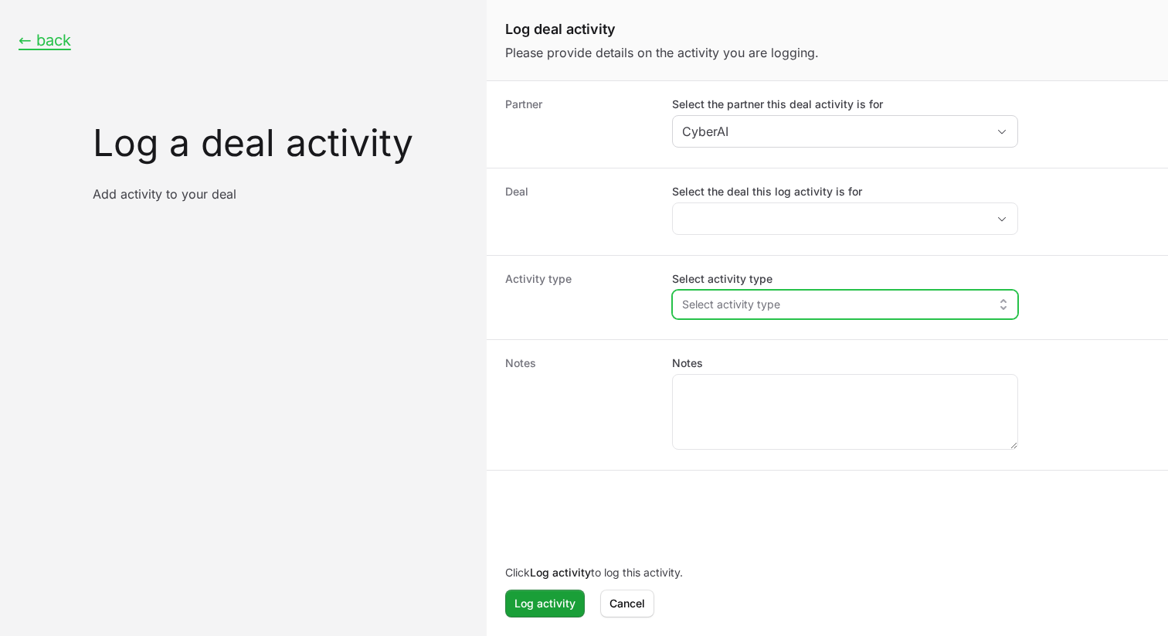
click at [779, 307] on button "Select activity type" at bounding box center [845, 304] width 344 height 28
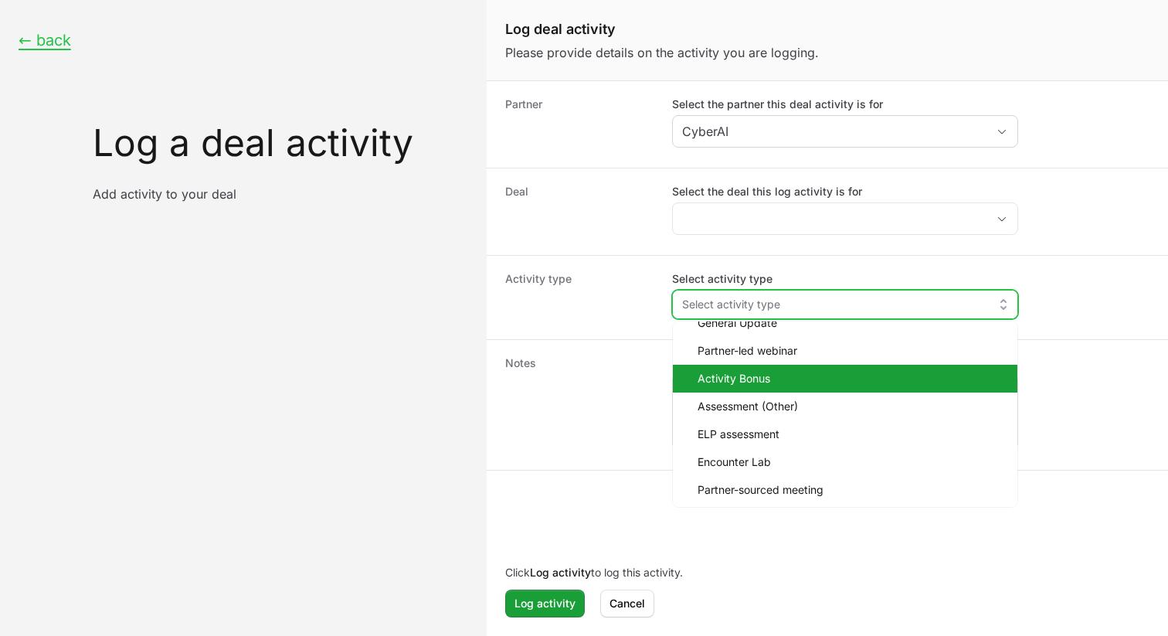
scroll to position [68, 0]
